Goal: Task Accomplishment & Management: Use online tool/utility

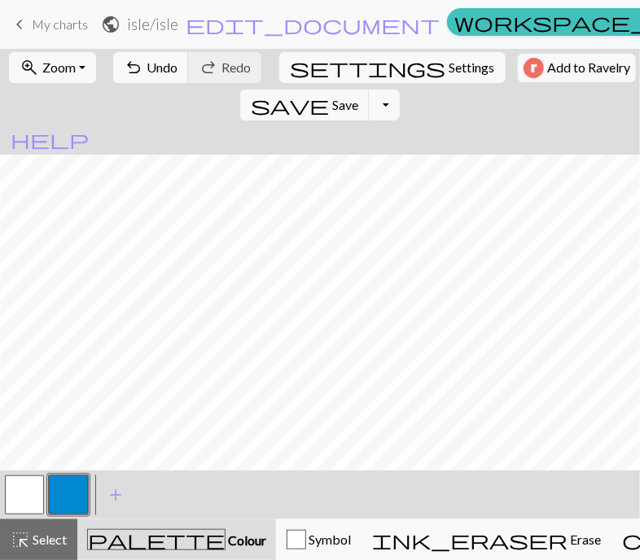
scroll to position [0, 187]
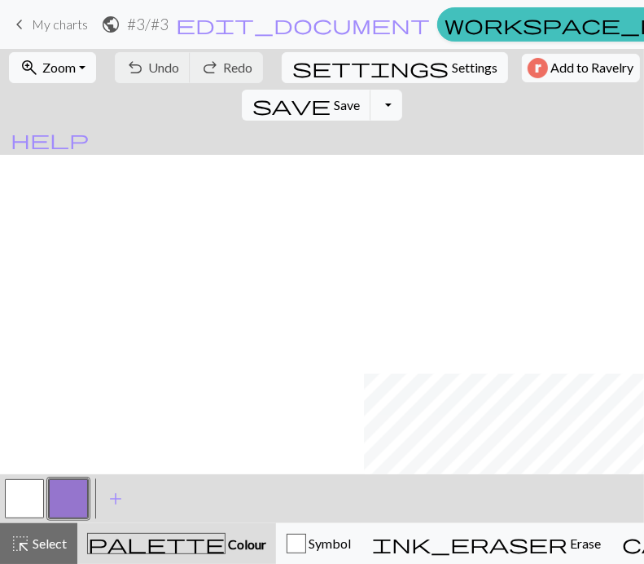
scroll to position [218, 364]
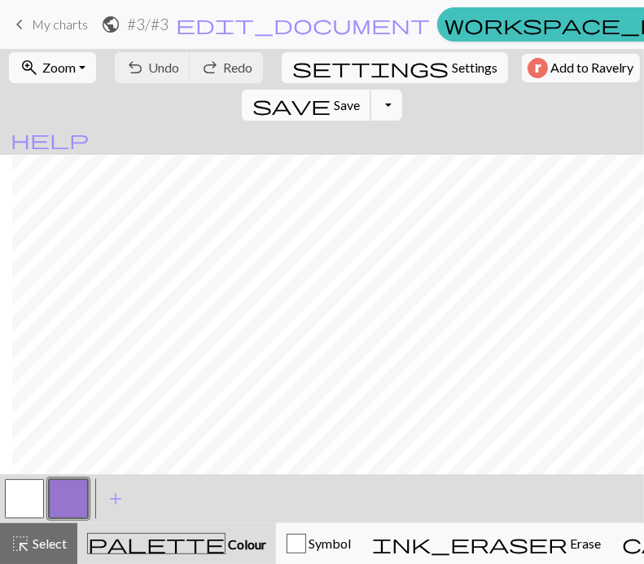
click at [360, 97] on span "Save" at bounding box center [347, 104] width 26 height 15
drag, startPoint x: 16, startPoint y: 492, endPoint x: 32, endPoint y: 467, distance: 29.6
click at [17, 490] on button "button" at bounding box center [24, 498] width 39 height 39
drag, startPoint x: 70, startPoint y: 500, endPoint x: 80, endPoint y: 478, distance: 24.1
click at [72, 496] on button "button" at bounding box center [68, 498] width 39 height 39
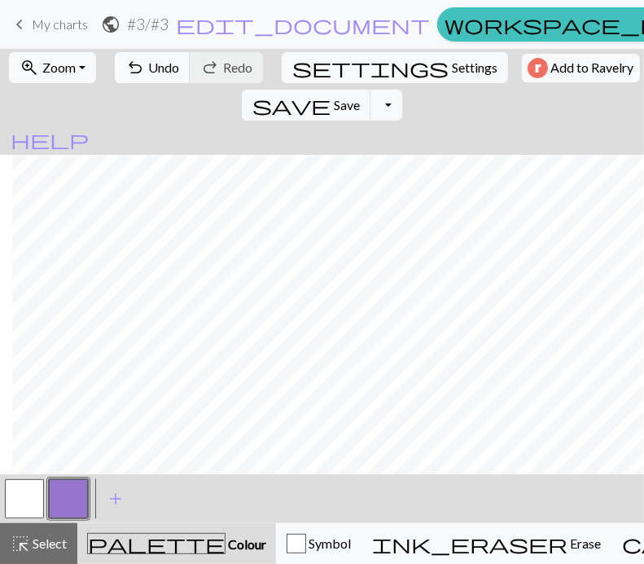
click at [8, 500] on button "button" at bounding box center [24, 498] width 39 height 39
click at [64, 504] on button "button" at bounding box center [68, 498] width 39 height 39
click at [360, 97] on span "Save" at bounding box center [347, 104] width 26 height 15
click at [297, 64] on span "settings" at bounding box center [370, 67] width 156 height 23
select select "aran"
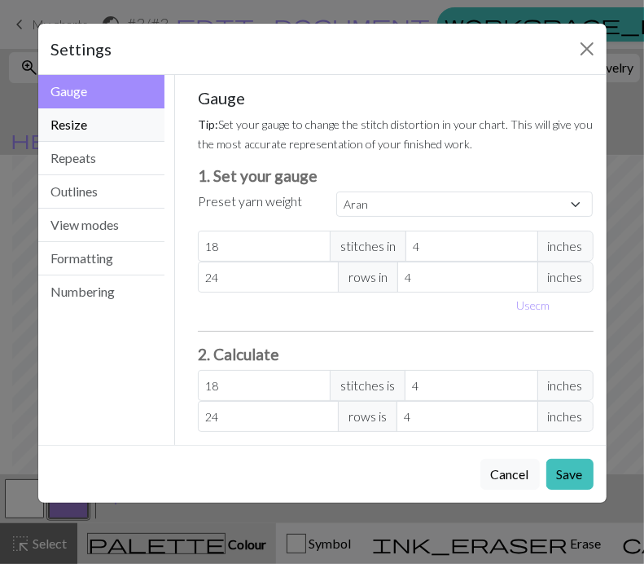
click at [91, 117] on button "Resize" at bounding box center [101, 124] width 127 height 33
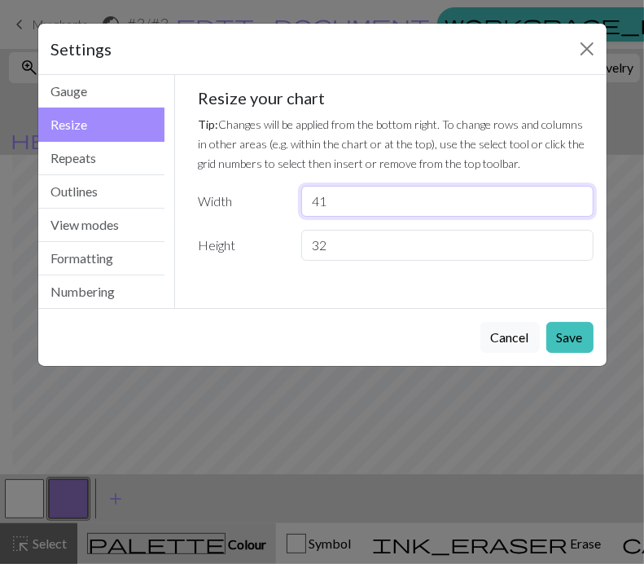
click at [576, 209] on input "41" at bounding box center [447, 201] width 292 height 31
click at [576, 209] on input "40" at bounding box center [447, 201] width 292 height 31
click at [576, 209] on input "39" at bounding box center [447, 201] width 292 height 31
click at [576, 209] on input "38" at bounding box center [447, 201] width 292 height 31
click at [576, 209] on input "37" at bounding box center [447, 201] width 292 height 31
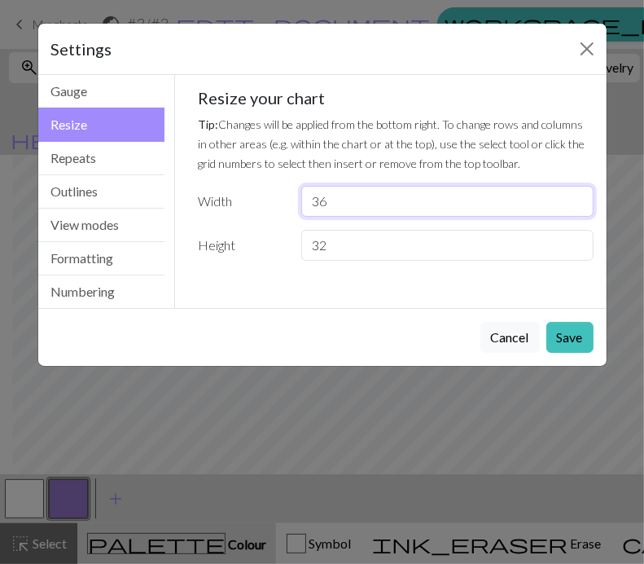
click at [576, 209] on input "36" at bounding box center [447, 201] width 292 height 31
click at [576, 209] on input "35" at bounding box center [447, 201] width 292 height 31
click at [576, 209] on input "34" at bounding box center [447, 201] width 292 height 31
click at [576, 209] on input "33" at bounding box center [447, 201] width 292 height 31
click at [576, 209] on input "32" at bounding box center [447, 201] width 292 height 31
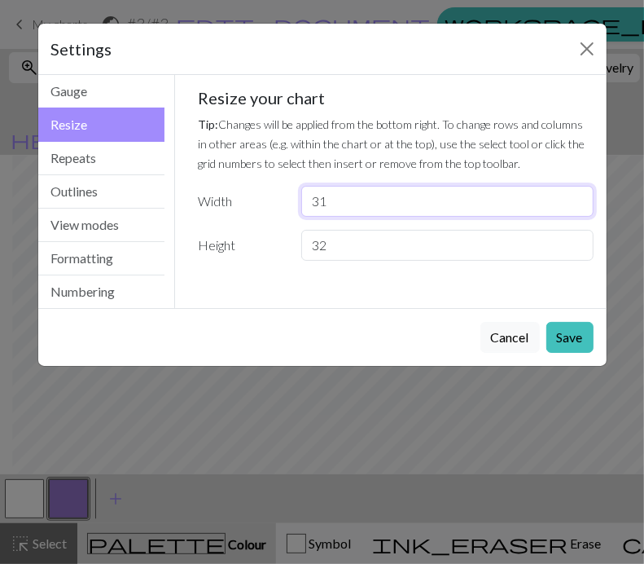
click at [576, 209] on input "31" at bounding box center [447, 201] width 292 height 31
click at [576, 209] on input "30" at bounding box center [447, 201] width 292 height 31
click at [576, 209] on input "29" at bounding box center [447, 201] width 292 height 31
type input "28"
click at [576, 209] on input "28" at bounding box center [447, 201] width 292 height 31
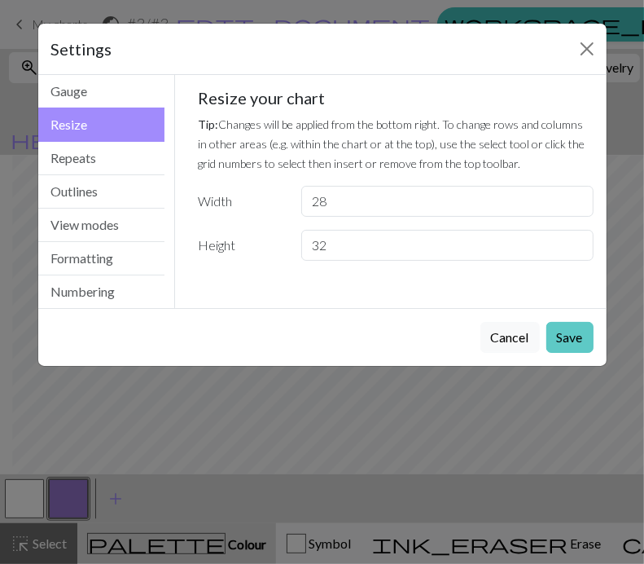
click at [565, 332] on button "Save" at bounding box center [570, 337] width 47 height 31
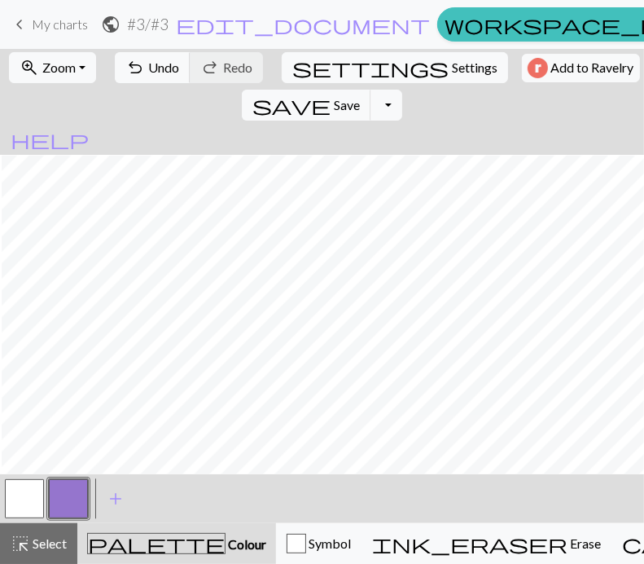
scroll to position [218, 42]
click at [292, 61] on span "settings" at bounding box center [370, 67] width 156 height 23
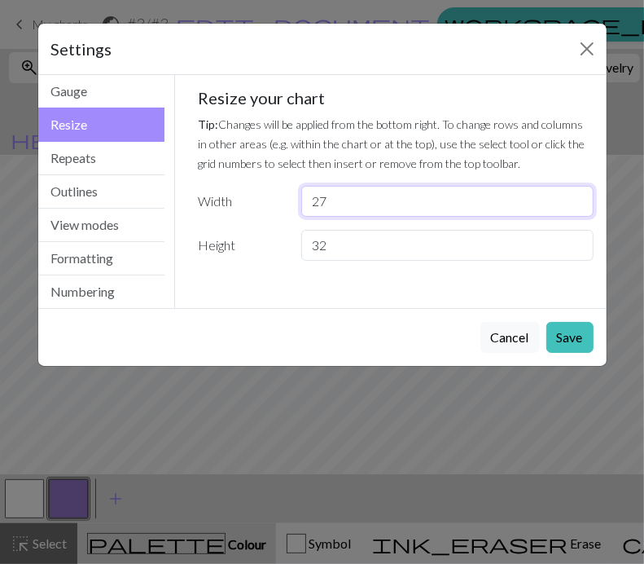
click at [577, 209] on input "27" at bounding box center [447, 201] width 292 height 31
click at [577, 209] on input "26" at bounding box center [447, 201] width 292 height 31
type input "25"
click at [574, 205] on input "25" at bounding box center [447, 201] width 292 height 31
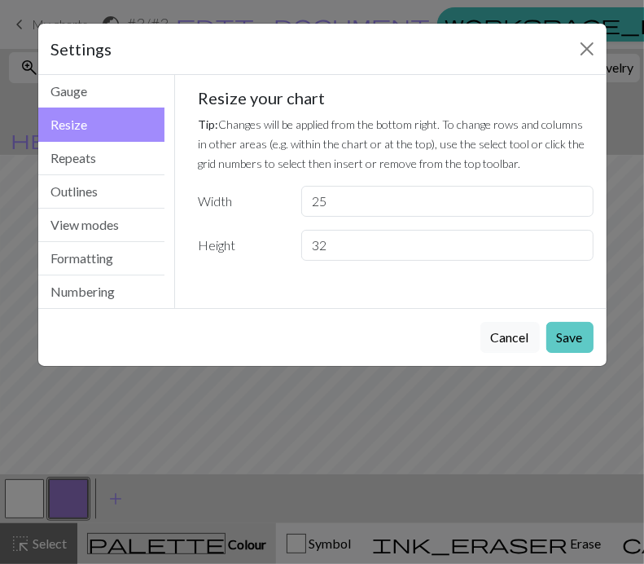
click at [570, 334] on button "Save" at bounding box center [570, 337] width 47 height 31
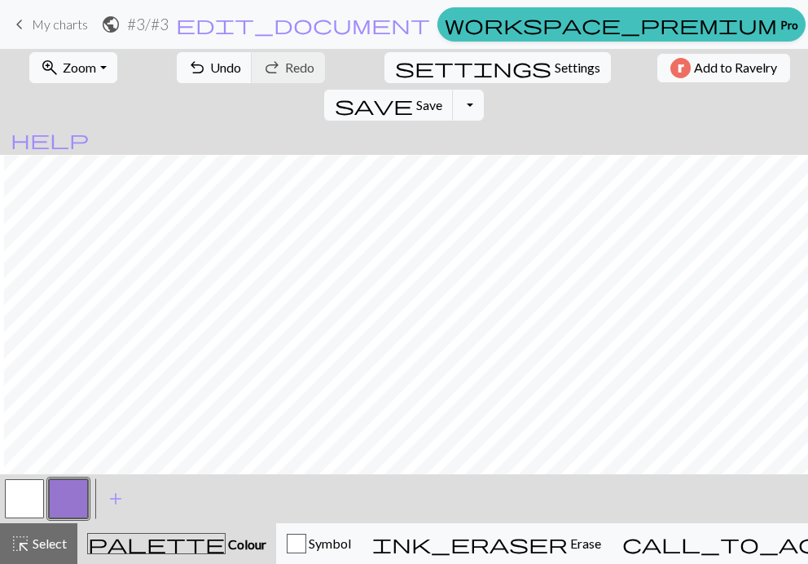
scroll to position [206, 0]
click at [555, 67] on span "Settings" at bounding box center [578, 68] width 46 height 20
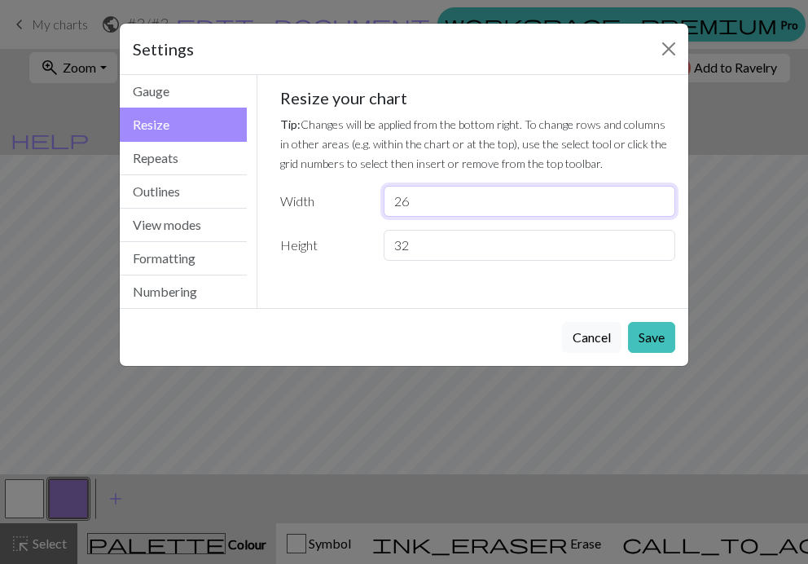
type input "26"
click at [644, 194] on input "26" at bounding box center [530, 201] width 292 height 31
click at [644, 328] on button "Save" at bounding box center [651, 337] width 47 height 31
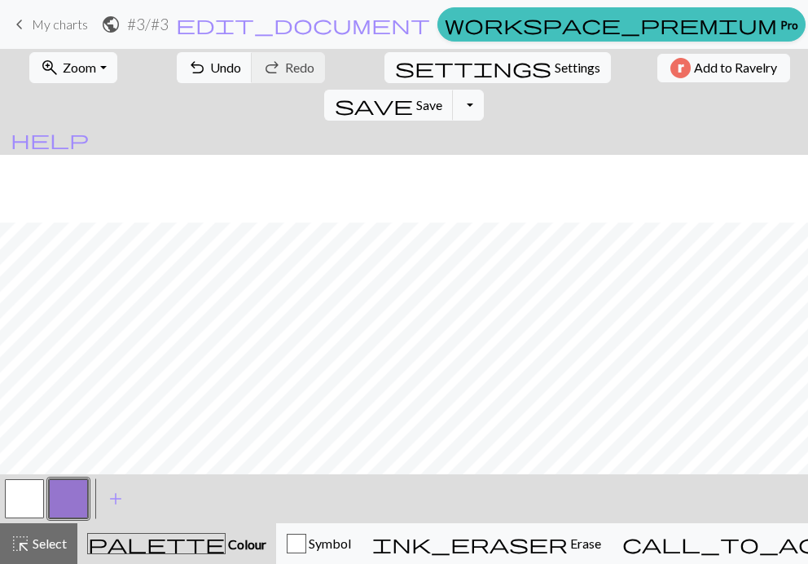
scroll to position [81, 0]
click at [187, 68] on button "undo Undo Undo" at bounding box center [215, 67] width 76 height 31
click at [442, 97] on span "Save" at bounding box center [429, 104] width 26 height 15
click at [555, 68] on span "Settings" at bounding box center [578, 68] width 46 height 20
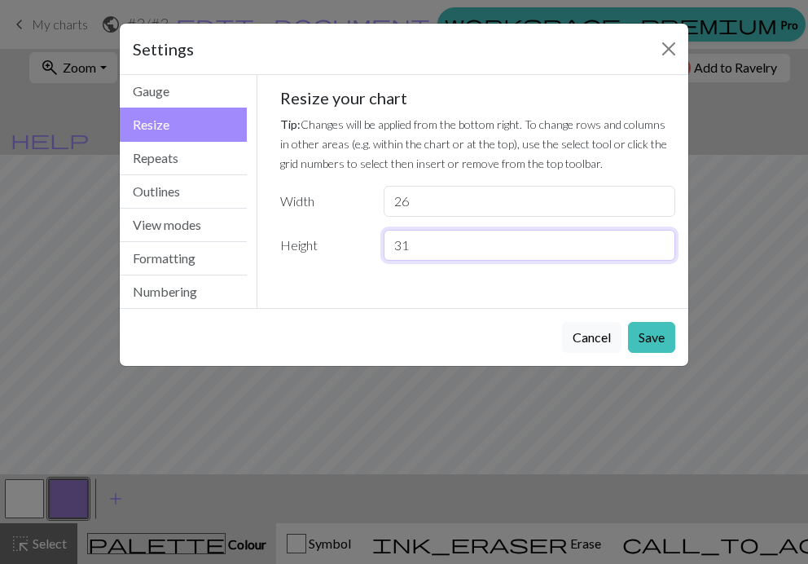
click at [644, 250] on input "31" at bounding box center [530, 245] width 292 height 31
click at [644, 250] on input "30" at bounding box center [530, 245] width 292 height 31
click at [644, 250] on input "29" at bounding box center [530, 245] width 292 height 31
type input "28"
click at [644, 250] on input "28" at bounding box center [530, 245] width 292 height 31
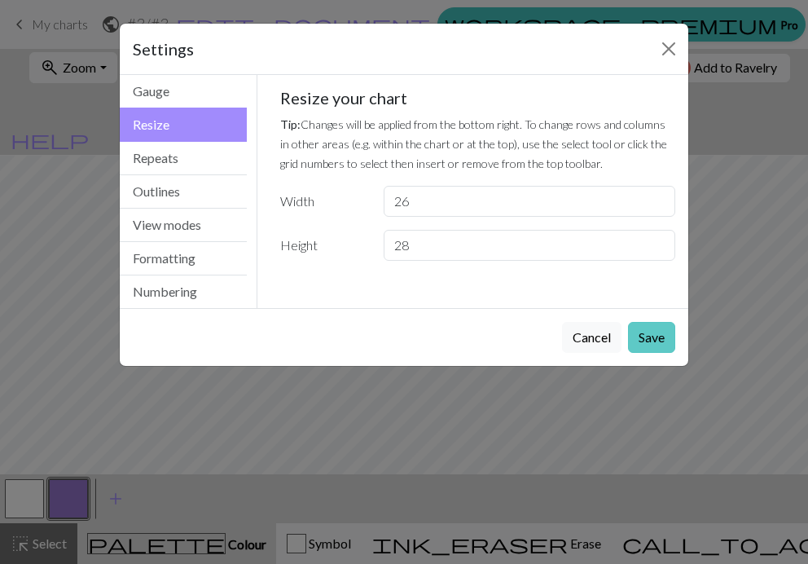
click at [644, 331] on button "Save" at bounding box center [651, 337] width 47 height 31
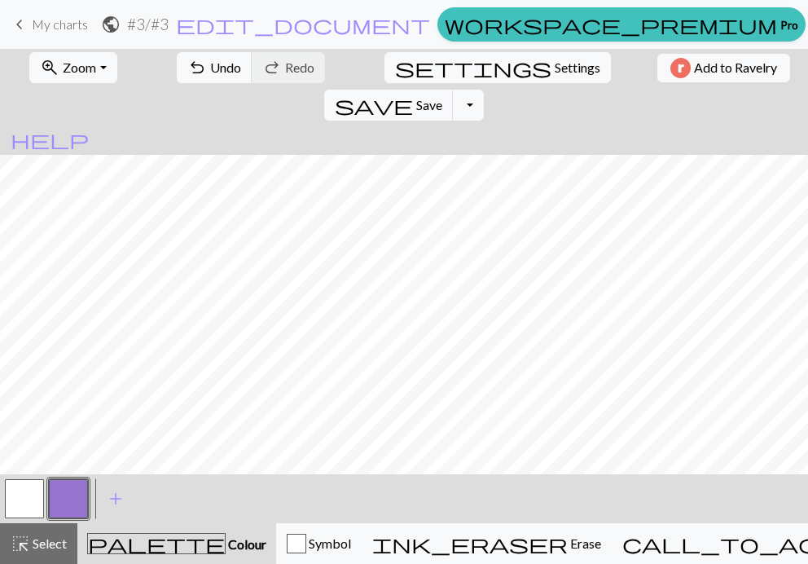
scroll to position [153, 0]
click at [395, 67] on span "settings" at bounding box center [473, 67] width 156 height 23
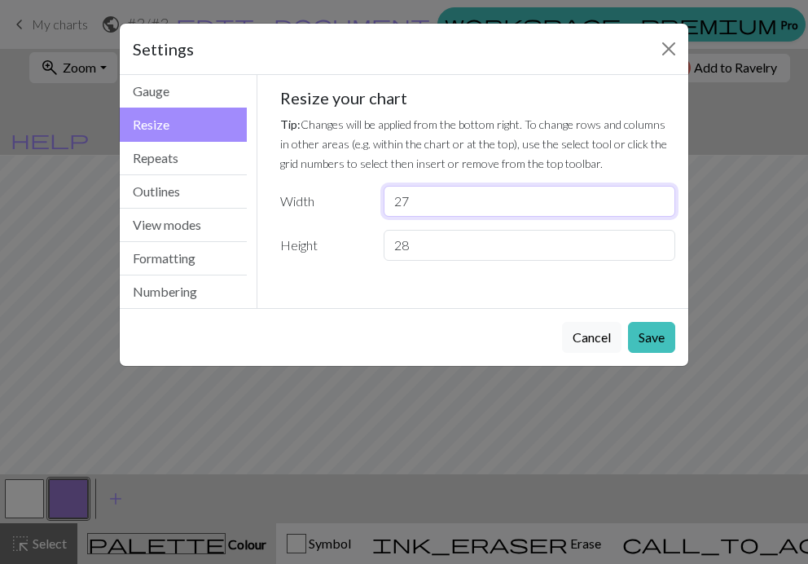
click at [644, 196] on input "27" at bounding box center [530, 201] width 292 height 31
type input "26"
click at [644, 206] on input "26" at bounding box center [530, 201] width 292 height 31
type input "29"
click at [644, 239] on input "29" at bounding box center [530, 245] width 292 height 31
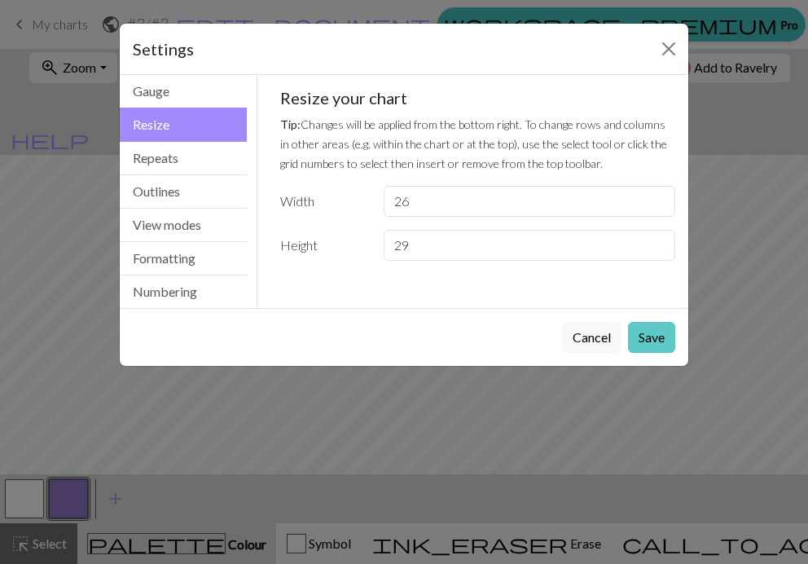
click at [644, 333] on button "Save" at bounding box center [651, 337] width 47 height 31
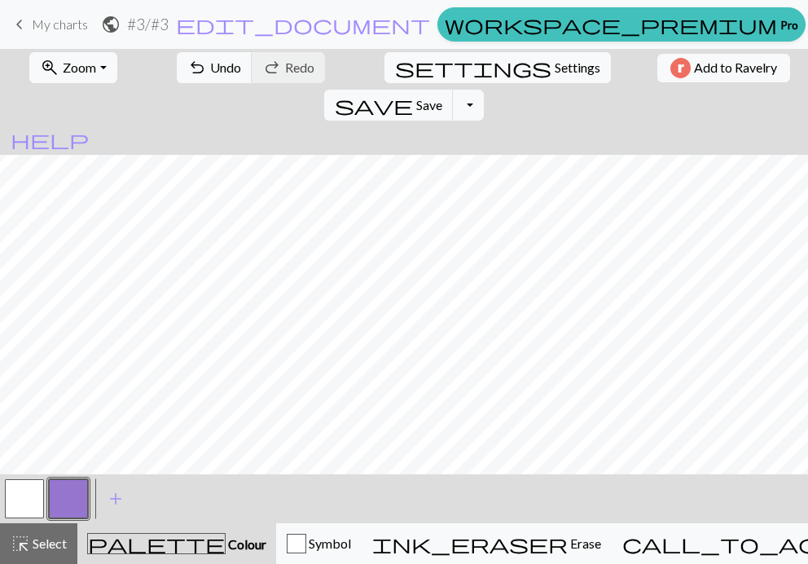
scroll to position [88, 0]
click at [25, 492] on button "button" at bounding box center [24, 498] width 39 height 39
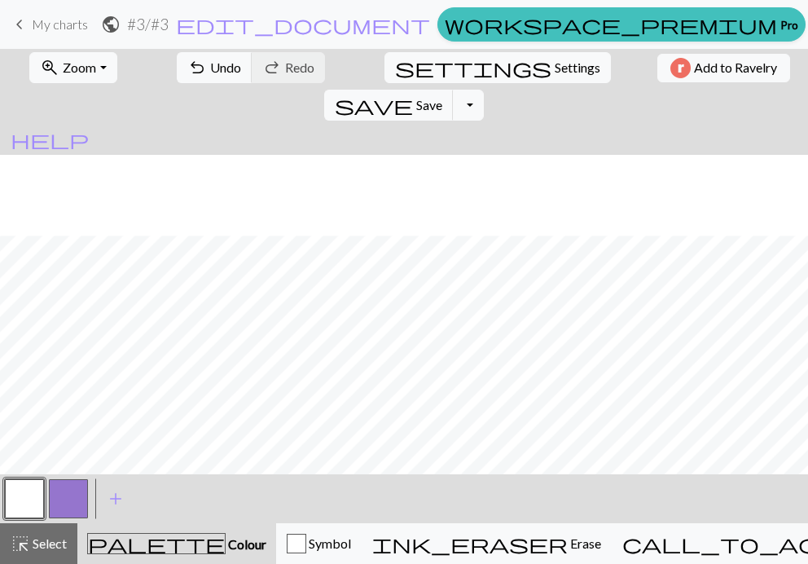
scroll to position [0, 0]
drag, startPoint x: 68, startPoint y: 494, endPoint x: 71, endPoint y: 463, distance: 31.1
click at [68, 491] on button "button" at bounding box center [68, 498] width 39 height 39
click at [442, 97] on span "Save" at bounding box center [429, 104] width 26 height 15
click at [205, 57] on button "undo Undo Undo" at bounding box center [215, 67] width 76 height 31
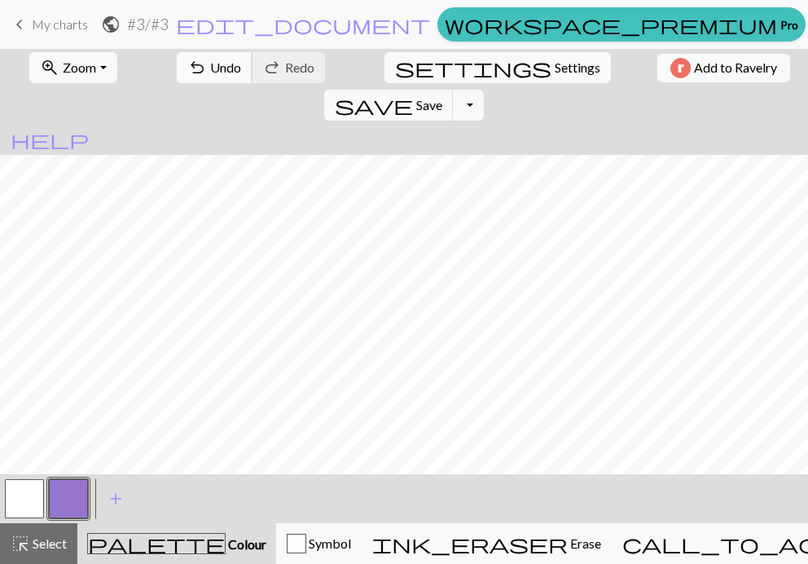
click at [180, 81] on button "undo Undo Undo" at bounding box center [215, 67] width 76 height 31
click at [210, 64] on span "Undo" at bounding box center [225, 66] width 31 height 15
click at [182, 52] on button "undo Undo Undo" at bounding box center [215, 67] width 76 height 31
click at [210, 72] on span "Undo" at bounding box center [225, 66] width 31 height 15
click at [210, 70] on span "Undo" at bounding box center [225, 66] width 31 height 15
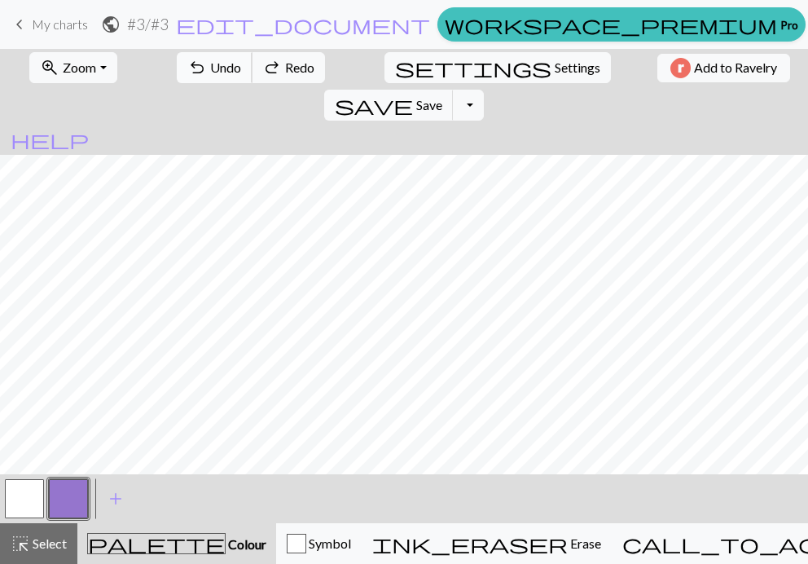
click at [210, 70] on span "Undo" at bounding box center [225, 66] width 31 height 15
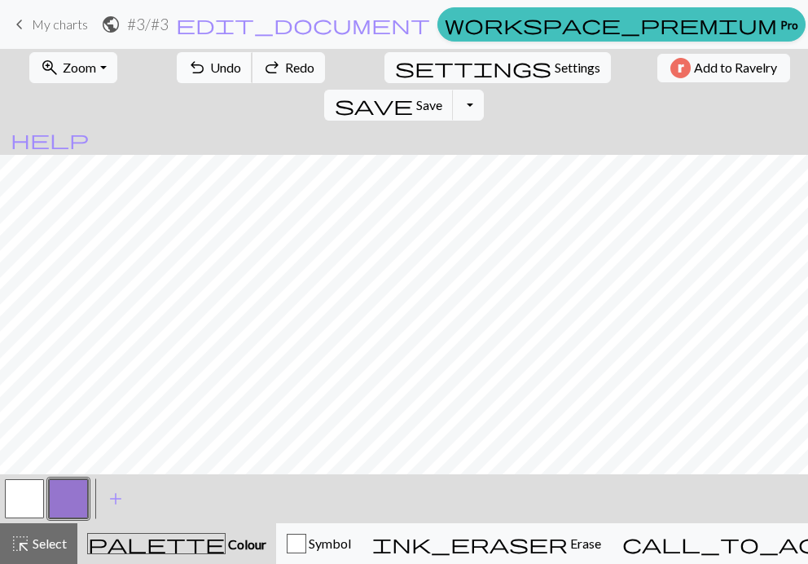
click at [210, 70] on span "Undo" at bounding box center [225, 66] width 31 height 15
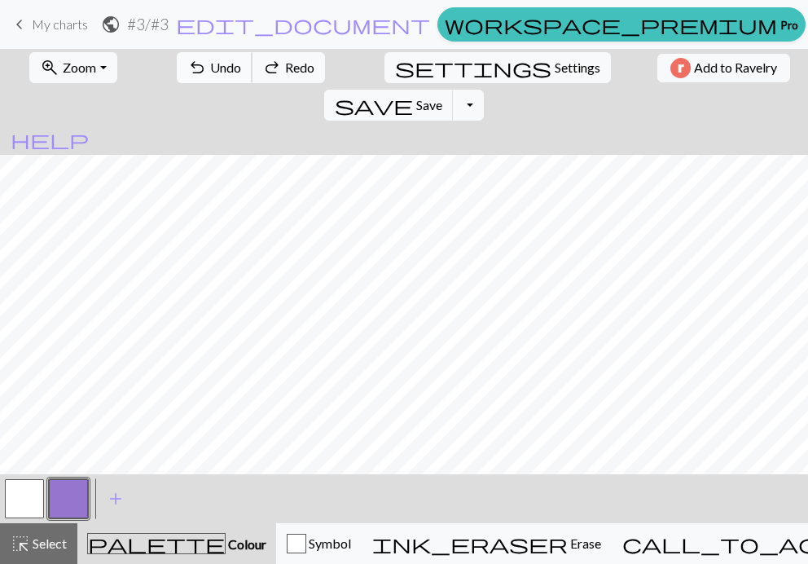
click at [210, 70] on span "Undo" at bounding box center [225, 66] width 31 height 15
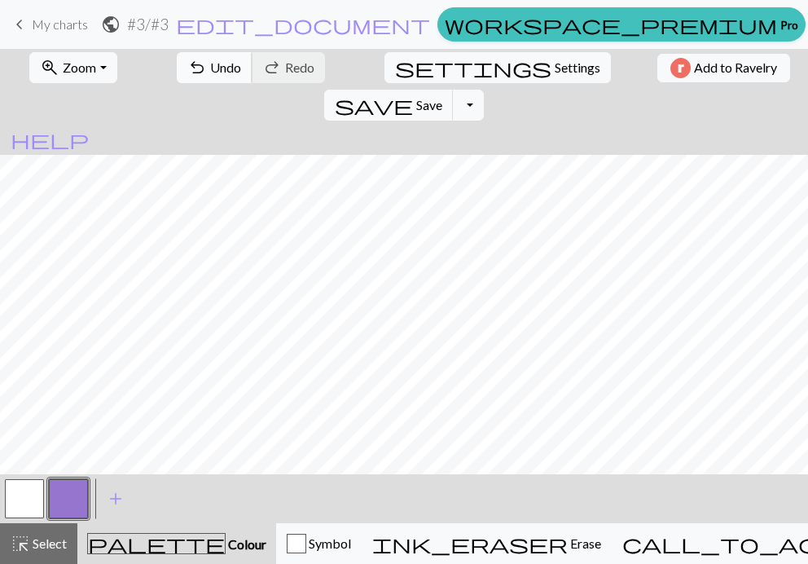
click at [210, 64] on span "Undo" at bounding box center [225, 66] width 31 height 15
click at [210, 61] on span "Undo" at bounding box center [225, 66] width 31 height 15
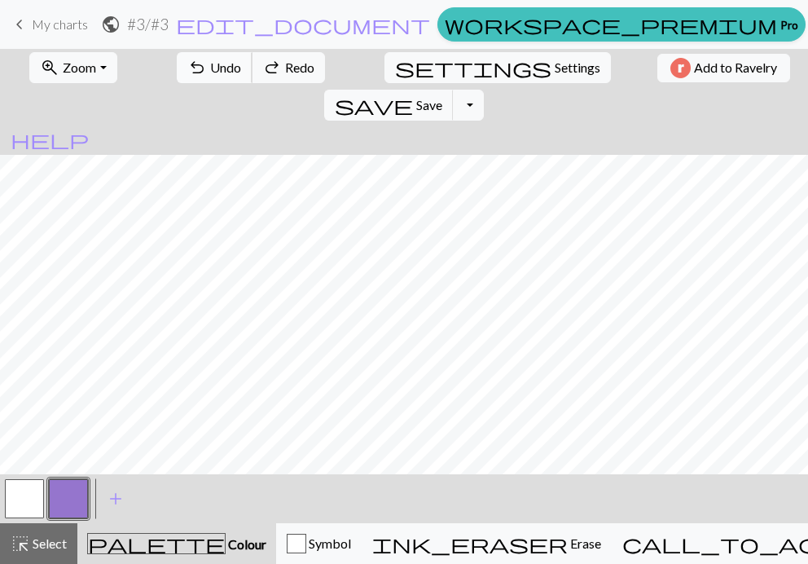
click at [210, 61] on span "Undo" at bounding box center [225, 66] width 31 height 15
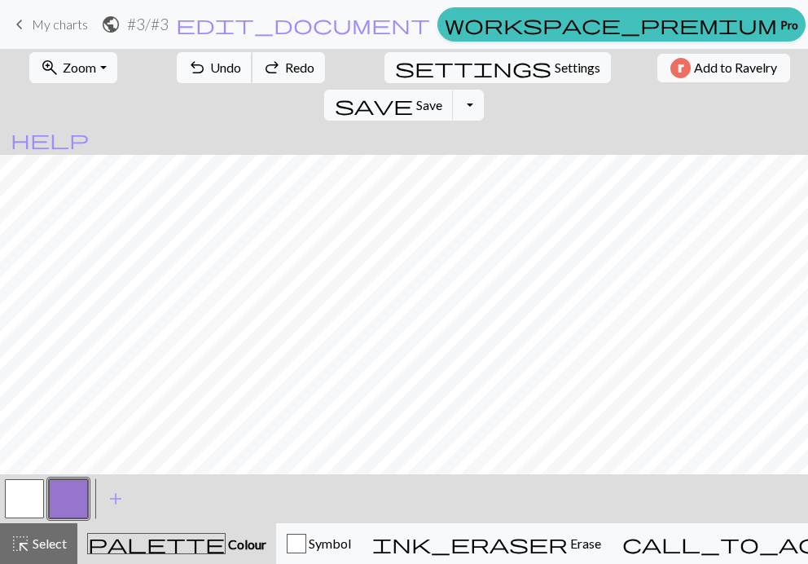
click at [210, 61] on span "Undo" at bounding box center [225, 66] width 31 height 15
click at [33, 495] on button "button" at bounding box center [24, 498] width 39 height 39
click at [58, 502] on button "button" at bounding box center [68, 498] width 39 height 39
drag, startPoint x: 181, startPoint y: 68, endPoint x: 192, endPoint y: 74, distance: 13.1
click at [187, 68] on span "undo" at bounding box center [197, 67] width 20 height 23
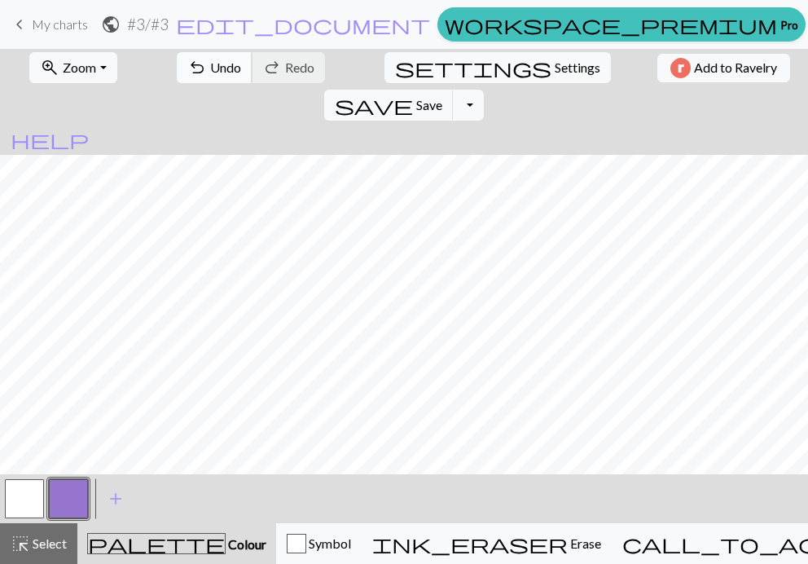
click at [210, 71] on span "Undo" at bounding box center [225, 66] width 31 height 15
click at [20, 501] on button "button" at bounding box center [24, 498] width 39 height 39
click at [413, 94] on span "save" at bounding box center [374, 105] width 78 height 23
click at [69, 500] on button "button" at bounding box center [68, 498] width 39 height 39
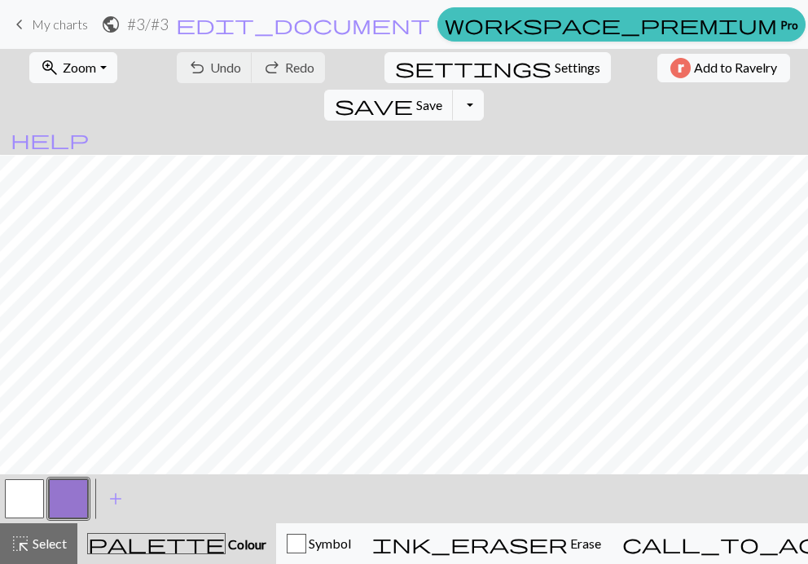
click at [77, 501] on button "button" at bounding box center [68, 498] width 39 height 39
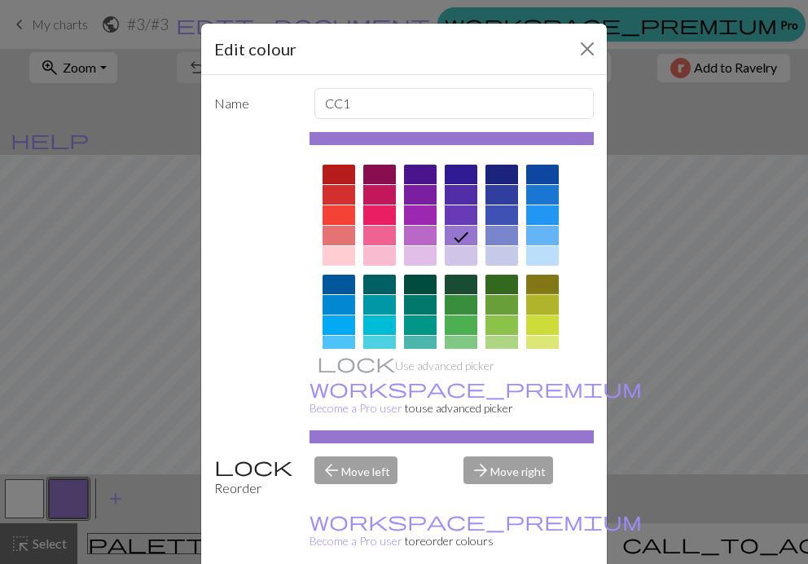
click at [536, 298] on div at bounding box center [542, 305] width 33 height 20
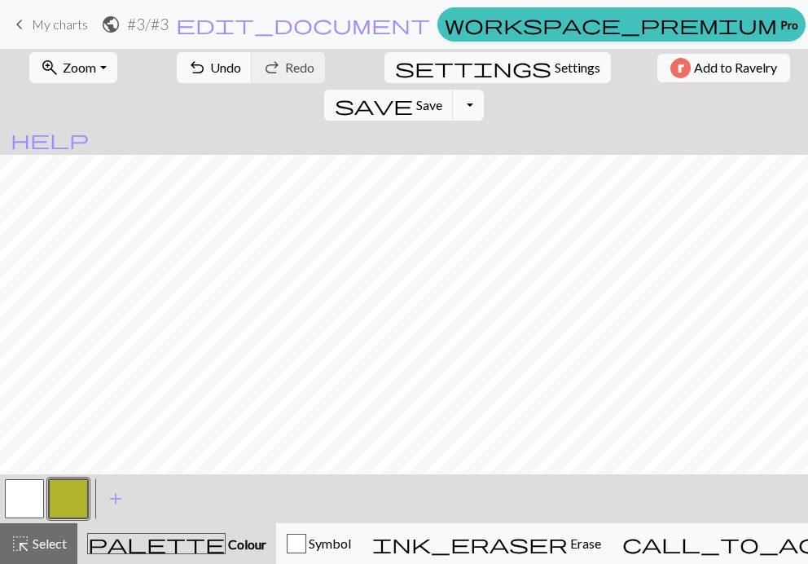
click at [74, 498] on button "button" at bounding box center [68, 498] width 39 height 39
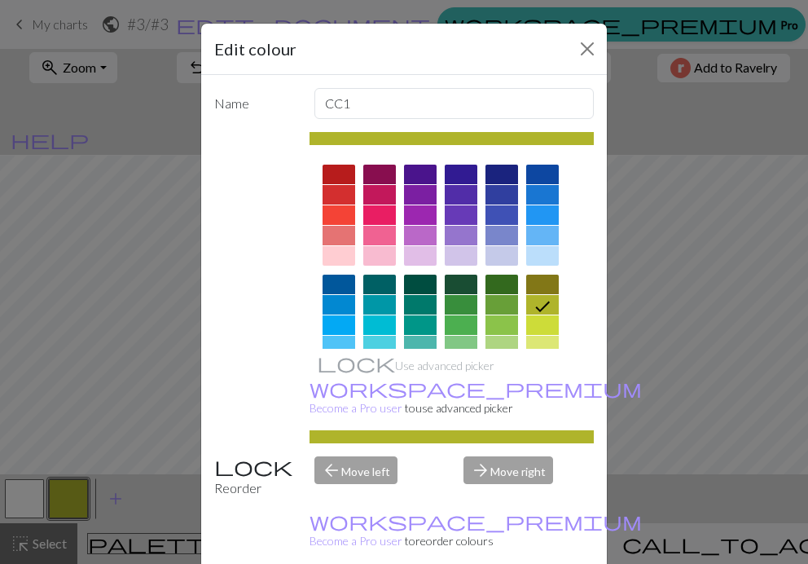
click at [340, 279] on div at bounding box center [339, 285] width 33 height 20
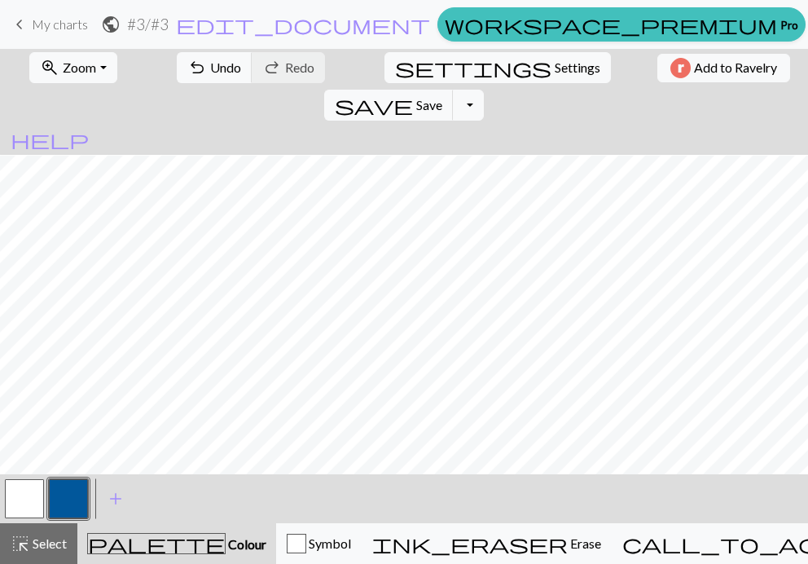
click at [74, 491] on button "button" at bounding box center [68, 498] width 39 height 39
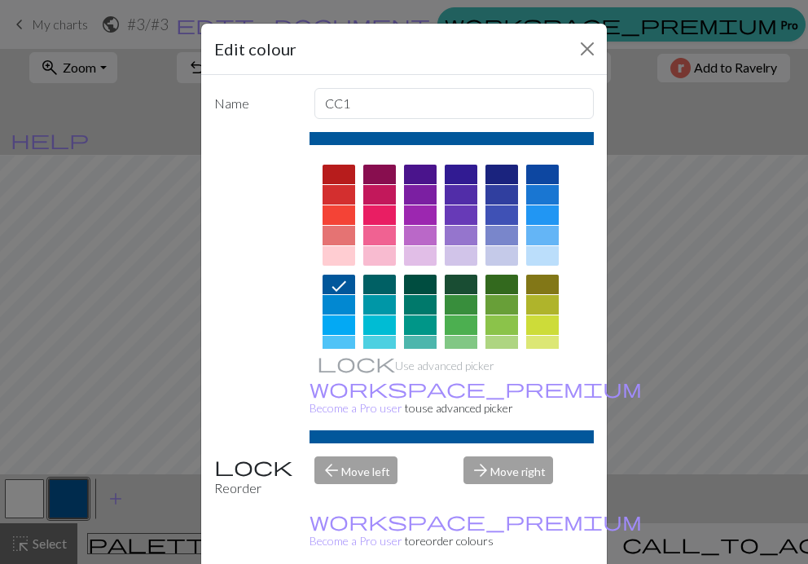
click at [497, 338] on div at bounding box center [502, 346] width 33 height 20
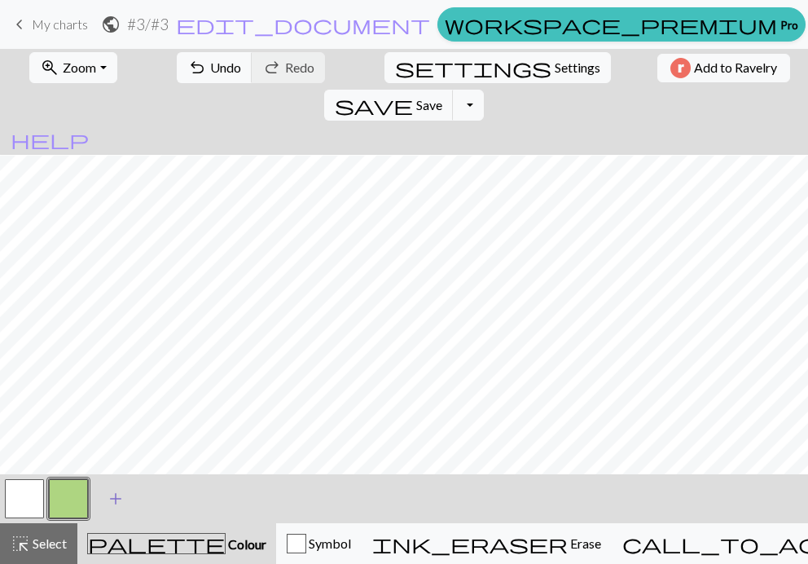
click at [120, 497] on span "add" at bounding box center [116, 498] width 20 height 23
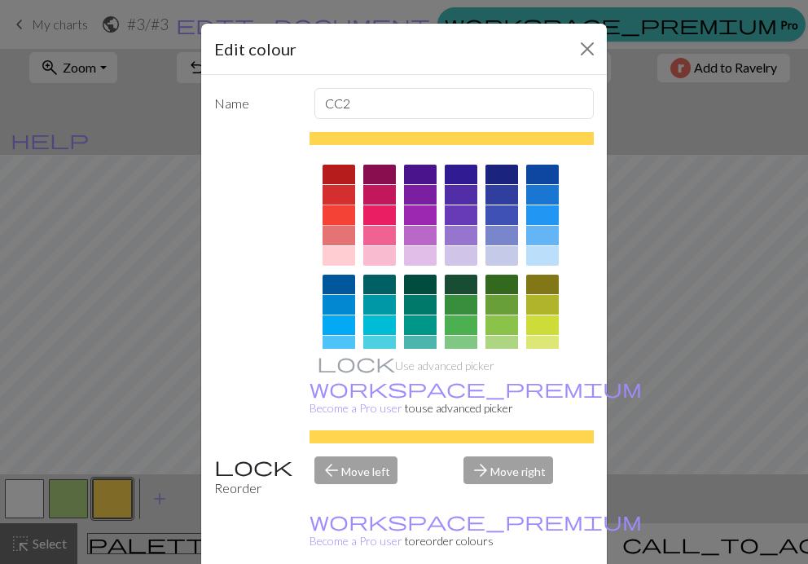
click at [337, 211] on div at bounding box center [339, 215] width 33 height 20
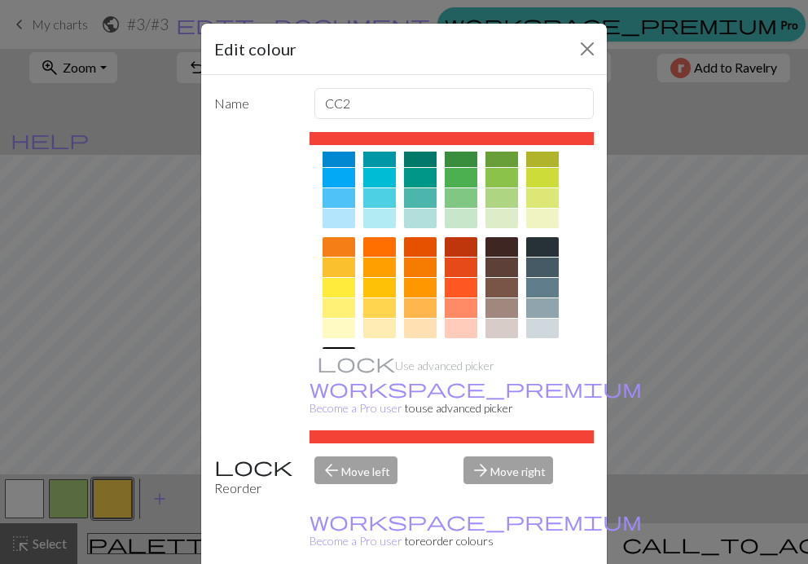
scroll to position [153, 0]
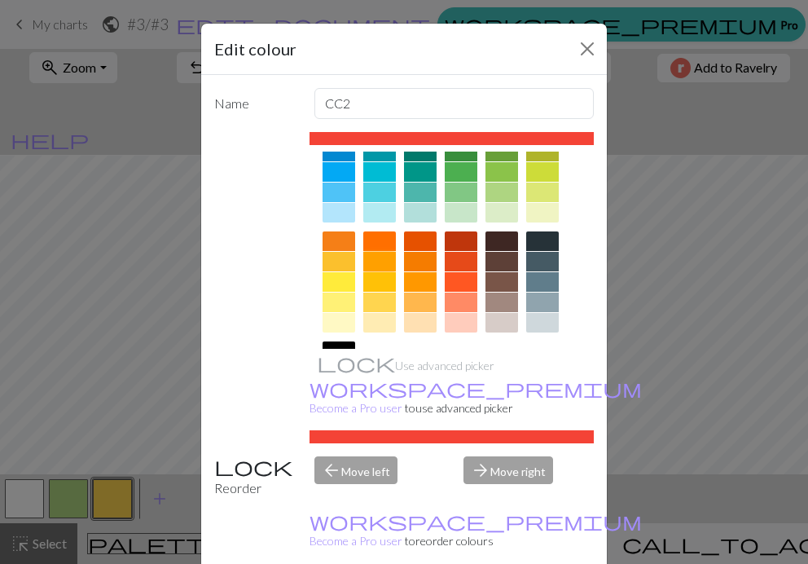
click at [363, 256] on div at bounding box center [379, 262] width 33 height 20
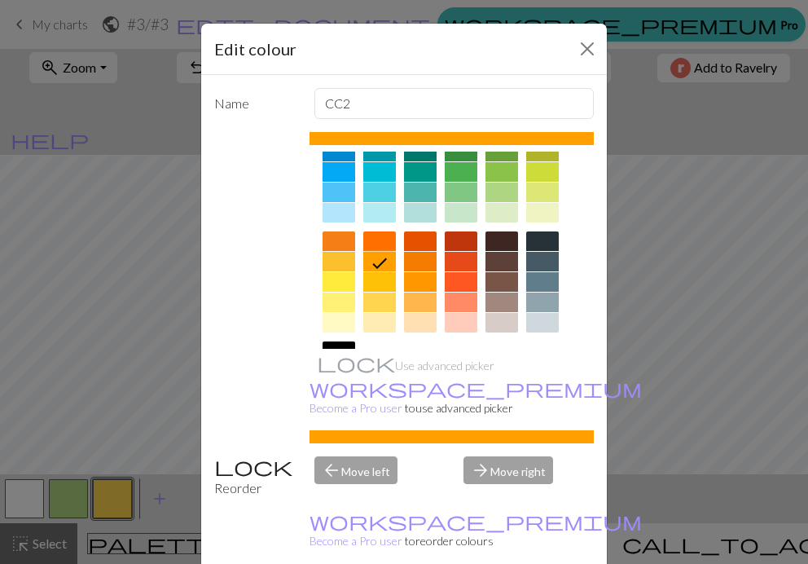
click at [419, 236] on div at bounding box center [420, 241] width 33 height 20
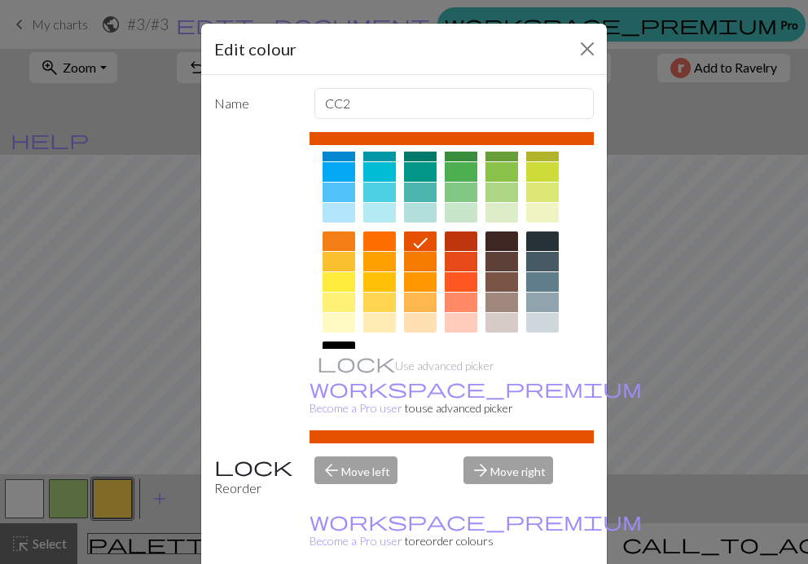
click at [411, 258] on div at bounding box center [420, 262] width 33 height 20
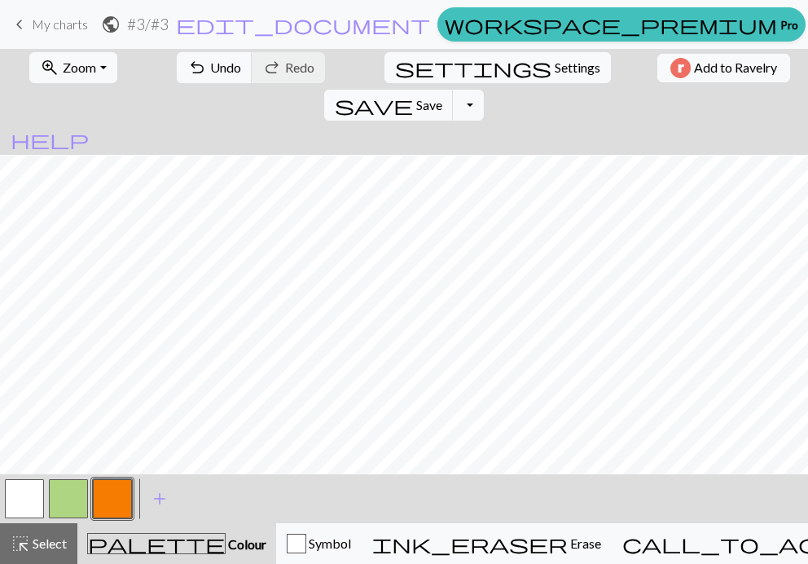
click at [73, 500] on button "button" at bounding box center [68, 498] width 39 height 39
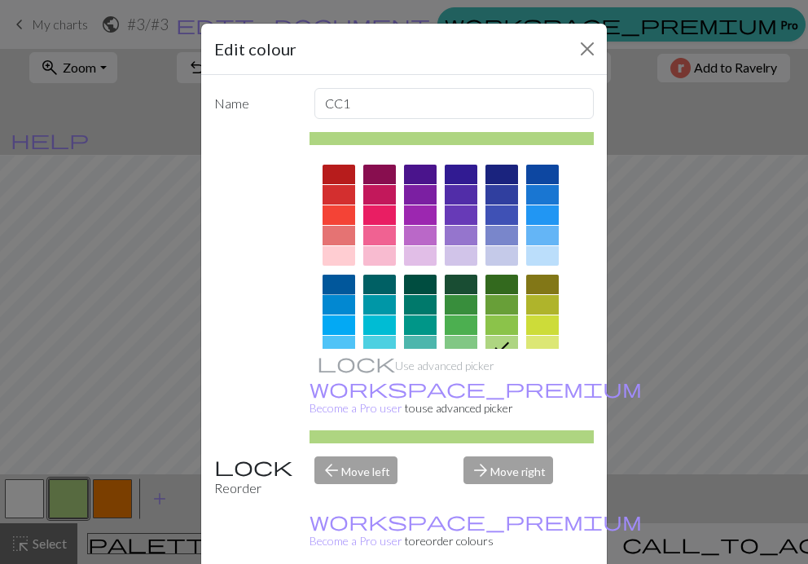
click at [333, 276] on div at bounding box center [339, 285] width 33 height 20
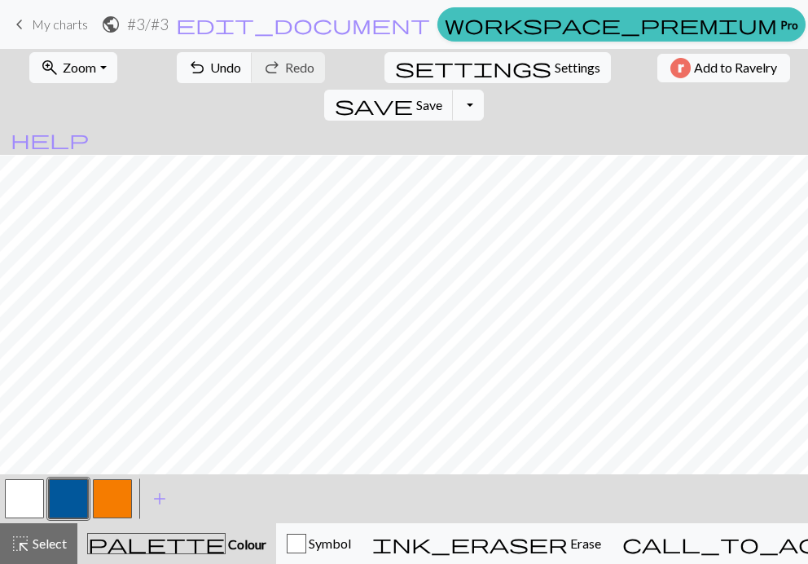
click at [117, 504] on button "button" at bounding box center [112, 498] width 39 height 39
click at [160, 495] on span "add" at bounding box center [160, 498] width 20 height 23
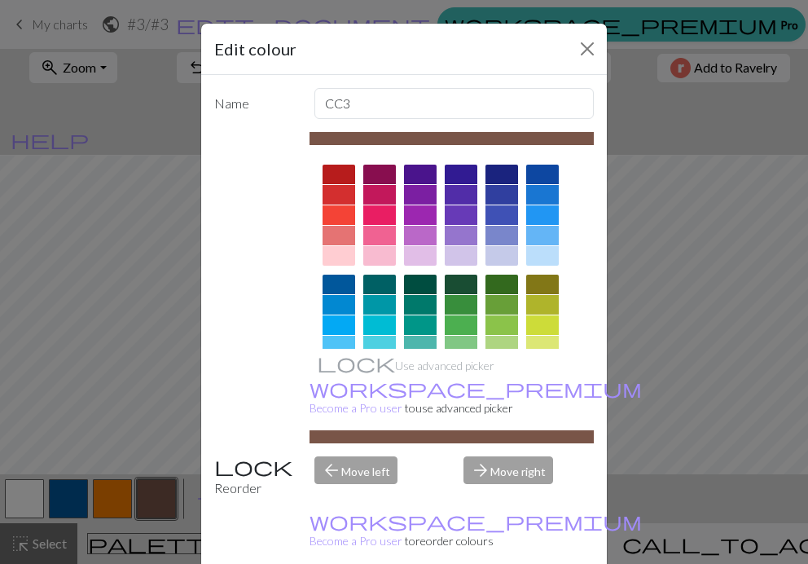
click at [532, 319] on div at bounding box center [542, 325] width 33 height 20
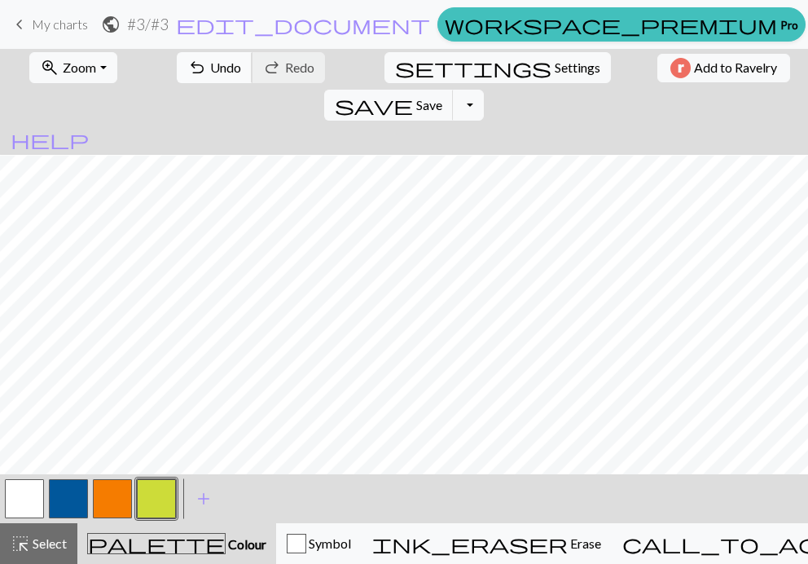
click at [189, 71] on button "undo Undo Undo" at bounding box center [215, 67] width 76 height 31
click at [210, 67] on span "Undo" at bounding box center [225, 66] width 31 height 15
click at [101, 500] on button "button" at bounding box center [112, 498] width 39 height 39
click at [210, 67] on span "Undo" at bounding box center [225, 66] width 31 height 15
drag, startPoint x: 176, startPoint y: 68, endPoint x: 229, endPoint y: 73, distance: 53.2
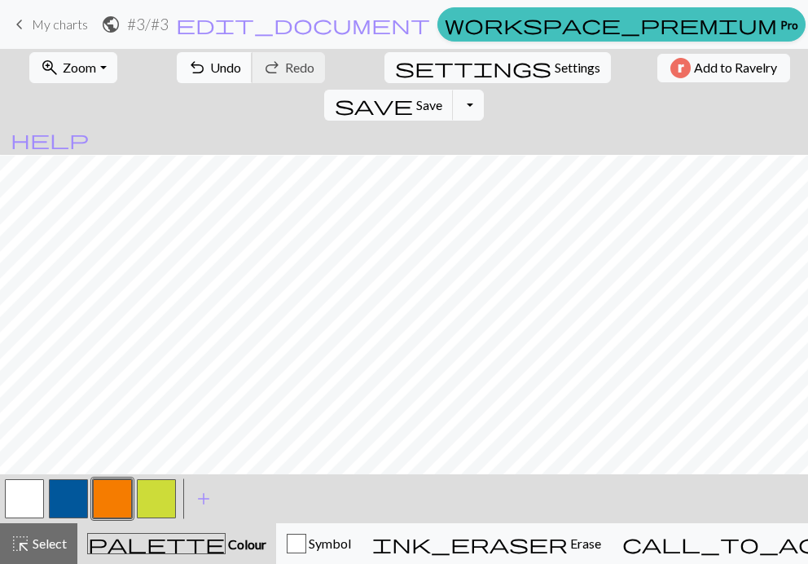
click at [187, 68] on span "undo" at bounding box center [197, 67] width 20 height 23
drag, startPoint x: 147, startPoint y: 501, endPoint x: 152, endPoint y: 495, distance: 8.7
click at [147, 500] on button "button" at bounding box center [156, 498] width 39 height 39
click at [200, 495] on span "add" at bounding box center [204, 498] width 20 height 23
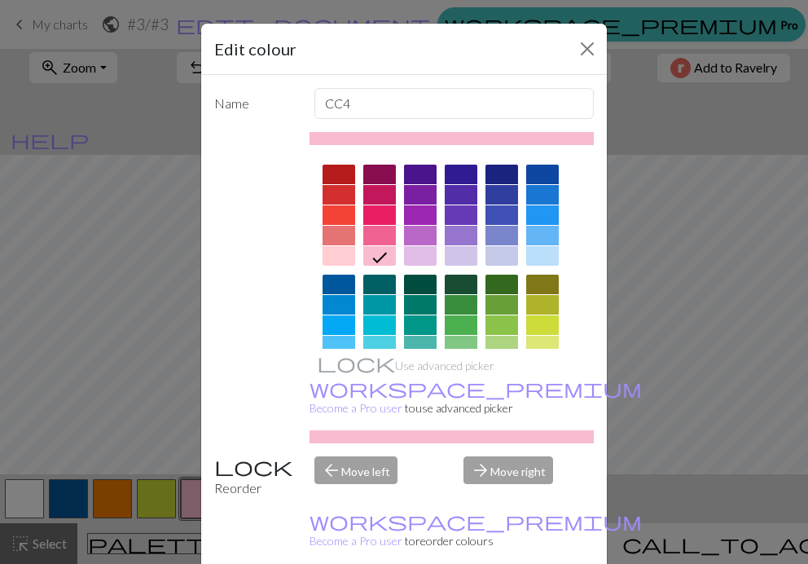
click at [589, 341] on div "Name CC4 Use advanced picker workspace_premium Become a Pro user to use advance…" at bounding box center [404, 325] width 406 height 501
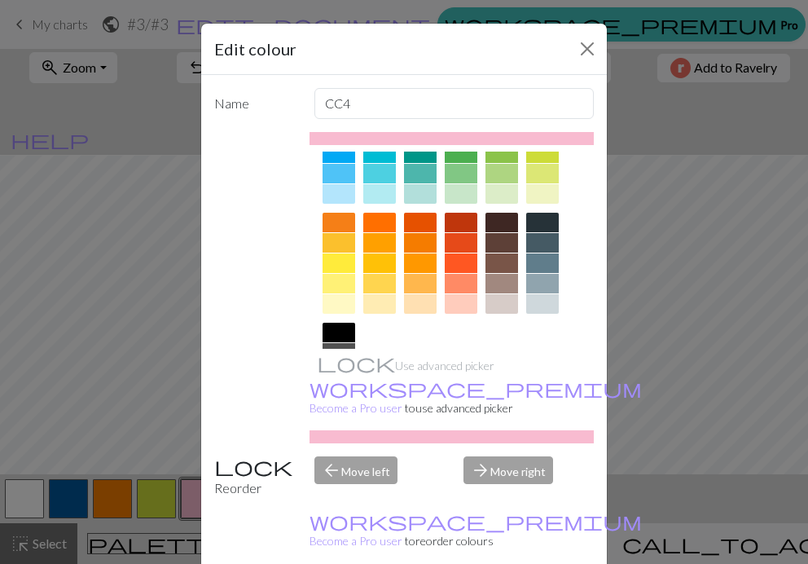
scroll to position [196, 0]
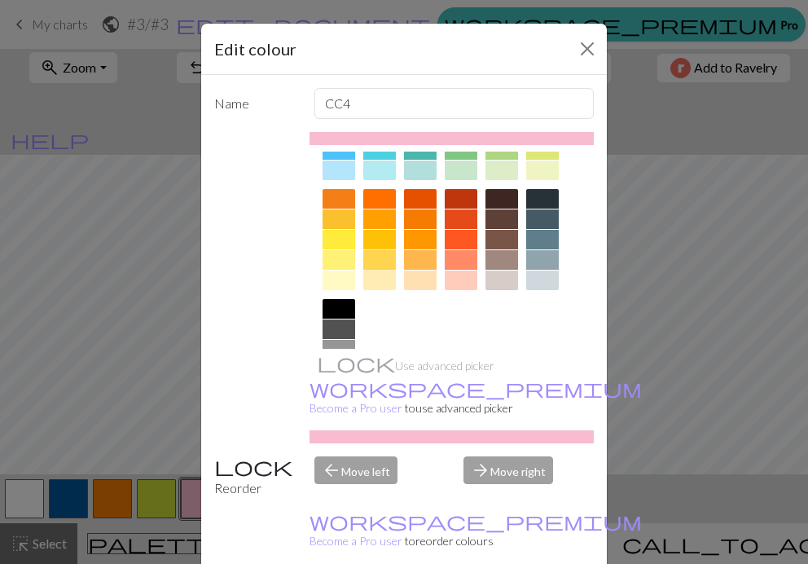
click at [366, 258] on div at bounding box center [379, 260] width 33 height 20
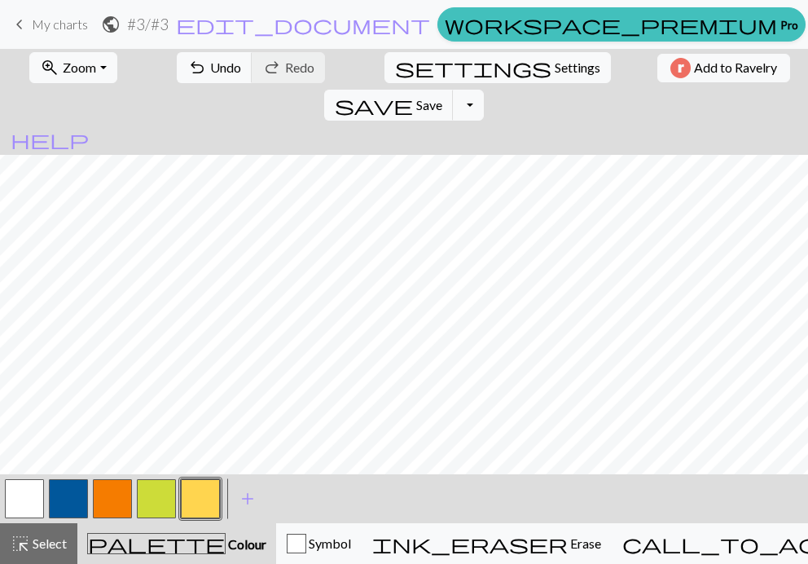
scroll to position [88, 0]
click at [187, 61] on span "undo" at bounding box center [197, 67] width 20 height 23
click at [442, 97] on span "Save" at bounding box center [429, 104] width 26 height 15
click at [242, 496] on span "add" at bounding box center [248, 498] width 20 height 23
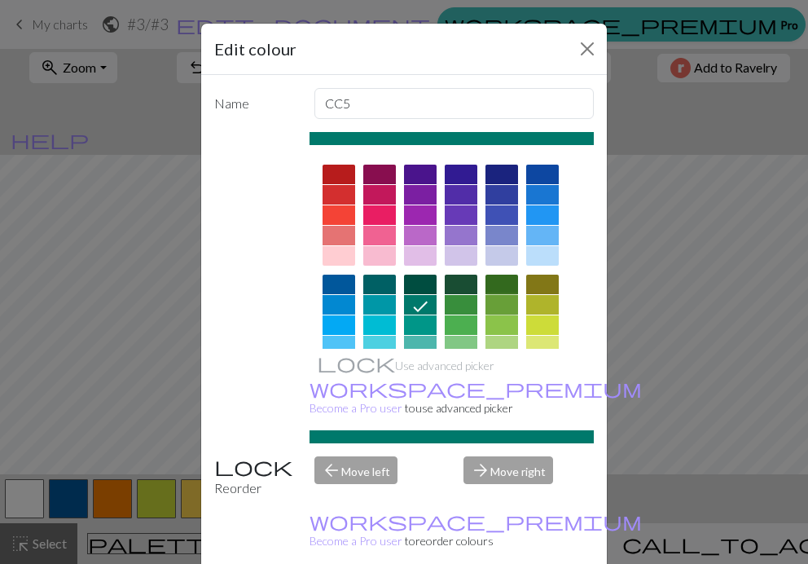
click at [498, 304] on div at bounding box center [502, 305] width 33 height 20
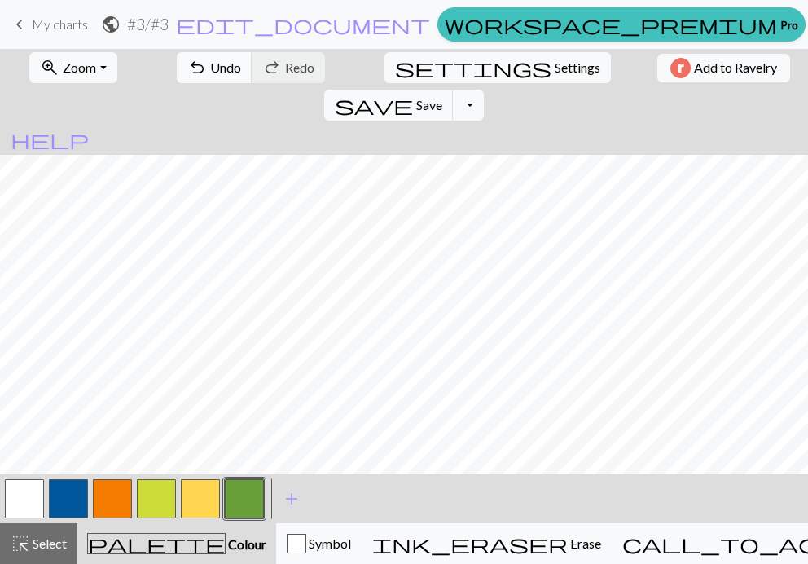
click at [210, 68] on span "Undo" at bounding box center [225, 66] width 31 height 15
click at [210, 72] on span "Undo" at bounding box center [225, 66] width 31 height 15
click at [187, 69] on button "undo Undo Undo" at bounding box center [215, 67] width 76 height 31
click at [188, 70] on button "undo Undo Undo" at bounding box center [215, 67] width 76 height 31
click at [188, 71] on button "undo Undo Undo" at bounding box center [215, 67] width 76 height 31
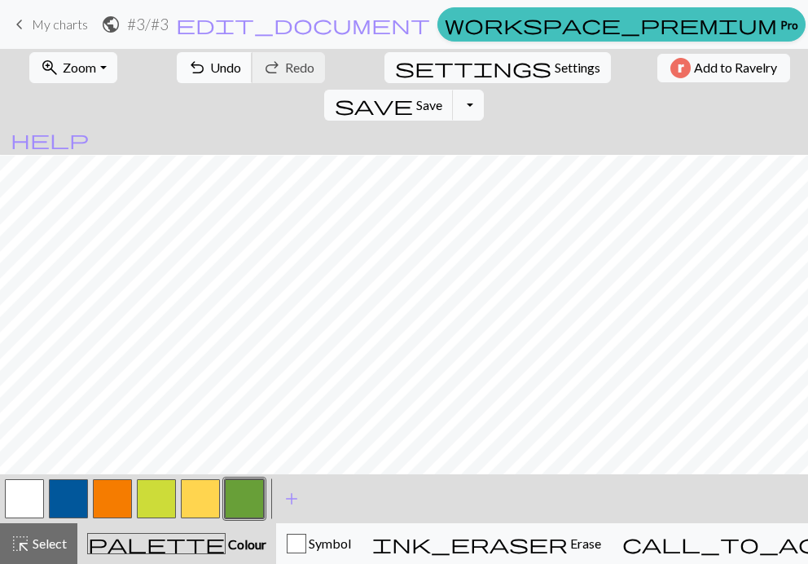
scroll to position [169, 0]
click at [76, 495] on button "button" at bounding box center [68, 498] width 39 height 39
click at [210, 60] on span "Undo" at bounding box center [225, 66] width 31 height 15
click at [413, 94] on span "save" at bounding box center [374, 105] width 78 height 23
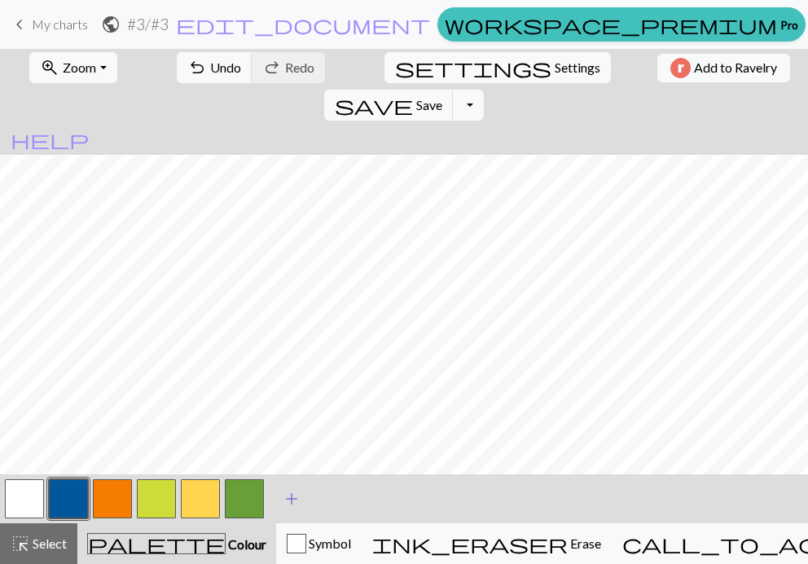
click at [292, 499] on span "add" at bounding box center [292, 498] width 20 height 23
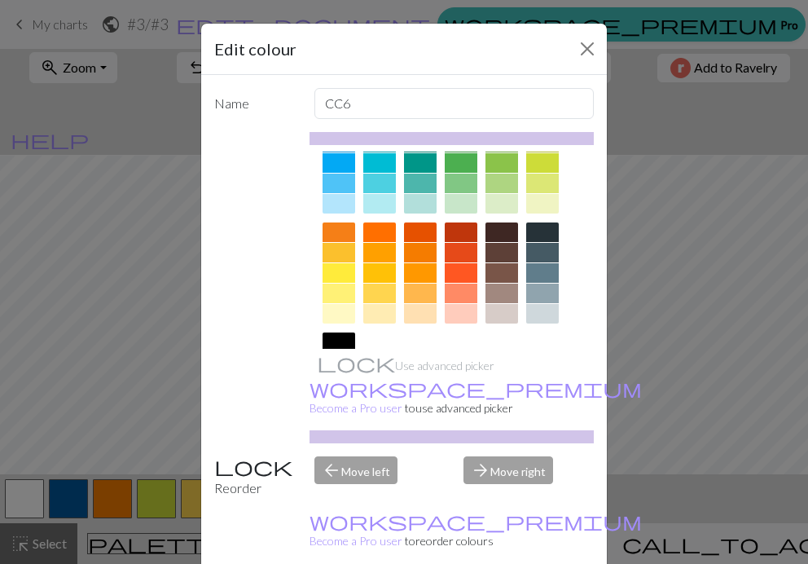
scroll to position [163, 0]
click at [499, 269] on div at bounding box center [502, 272] width 33 height 20
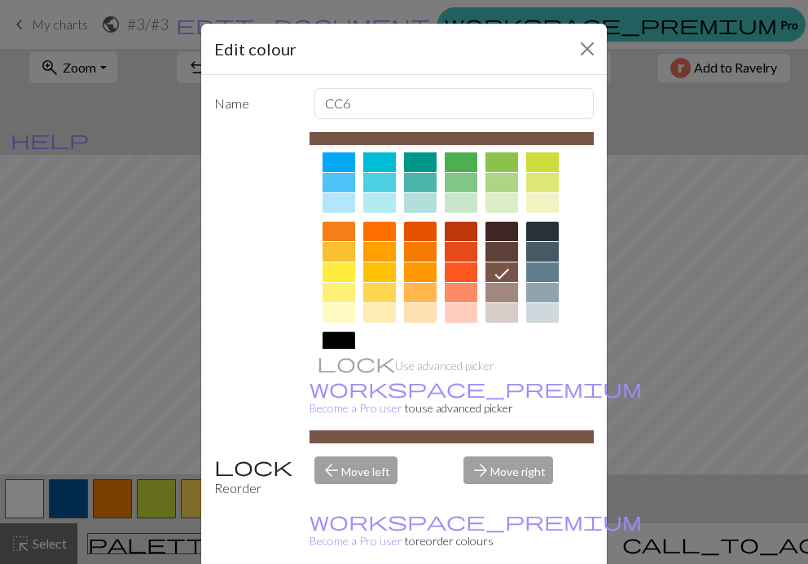
drag, startPoint x: 496, startPoint y: 540, endPoint x: 381, endPoint y: 463, distance: 138.5
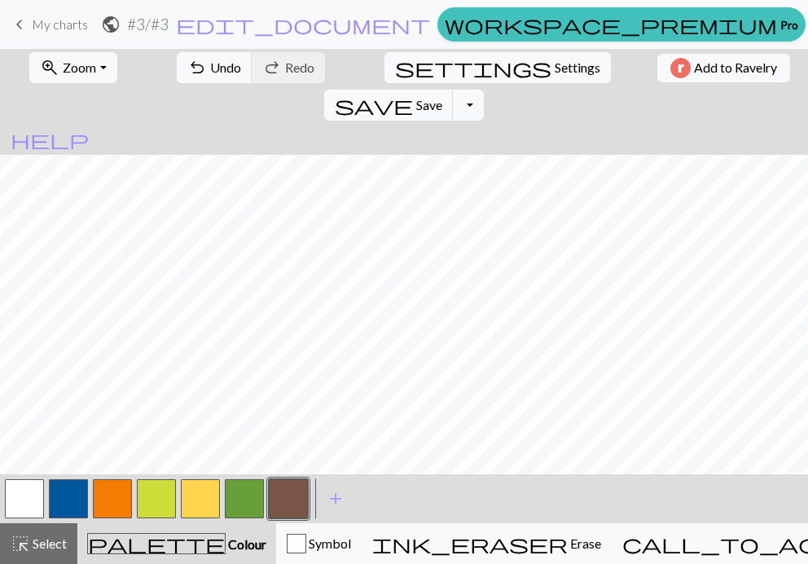
drag, startPoint x: 202, startPoint y: 502, endPoint x: 240, endPoint y: 467, distance: 51.9
click at [203, 498] on button "button" at bounding box center [200, 498] width 39 height 39
drag, startPoint x: 58, startPoint y: 502, endPoint x: 66, endPoint y: 477, distance: 26.5
click at [56, 502] on button "button" at bounding box center [68, 498] width 39 height 39
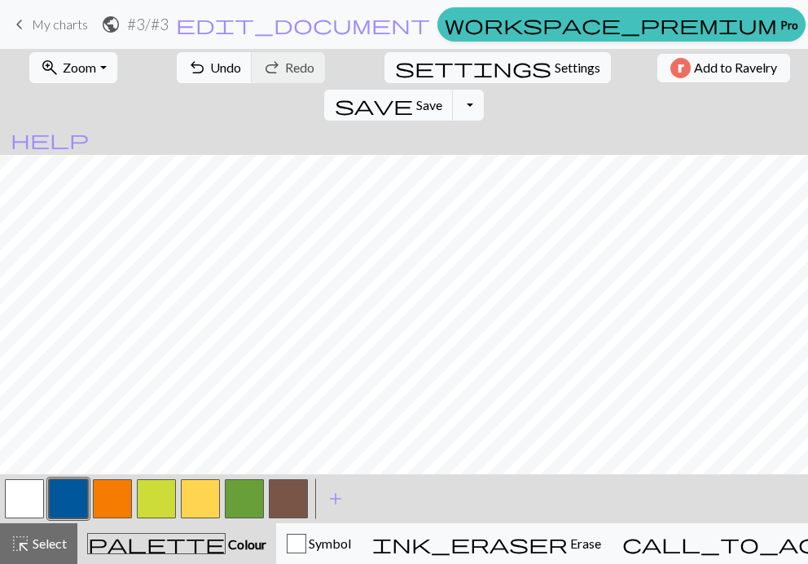
click at [244, 501] on button "button" at bounding box center [244, 498] width 39 height 39
drag, startPoint x: 288, startPoint y: 503, endPoint x: 263, endPoint y: 472, distance: 39.4
click at [286, 497] on button "button" at bounding box center [288, 498] width 39 height 39
click at [210, 66] on span "Undo" at bounding box center [225, 66] width 31 height 15
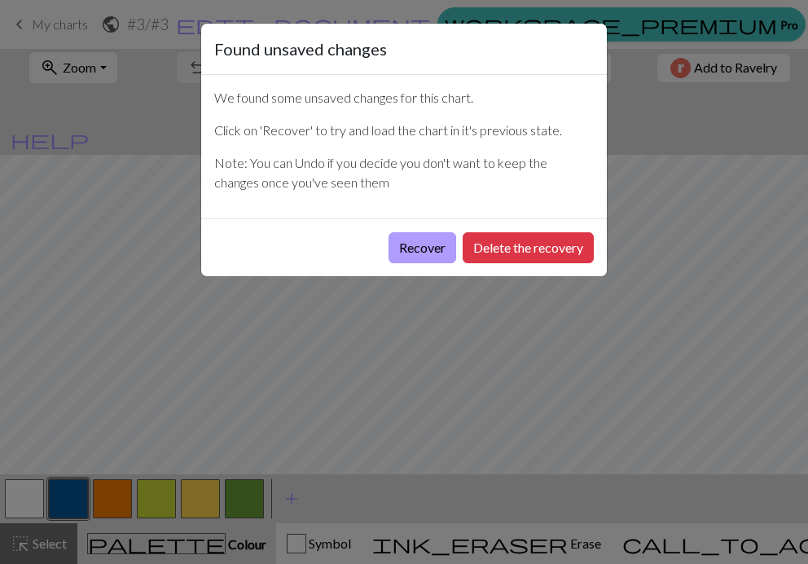
click at [427, 250] on button "Recover" at bounding box center [423, 247] width 68 height 31
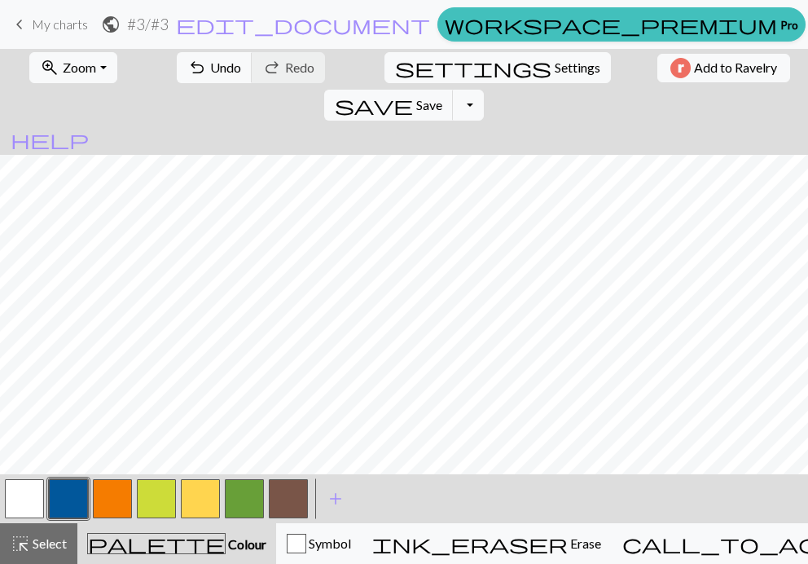
click at [299, 497] on button "button" at bounding box center [288, 498] width 39 height 39
drag, startPoint x: 13, startPoint y: 492, endPoint x: 7, endPoint y: 470, distance: 22.9
click at [12, 491] on button "button" at bounding box center [24, 498] width 39 height 39
click at [442, 97] on span "Save" at bounding box center [429, 104] width 26 height 15
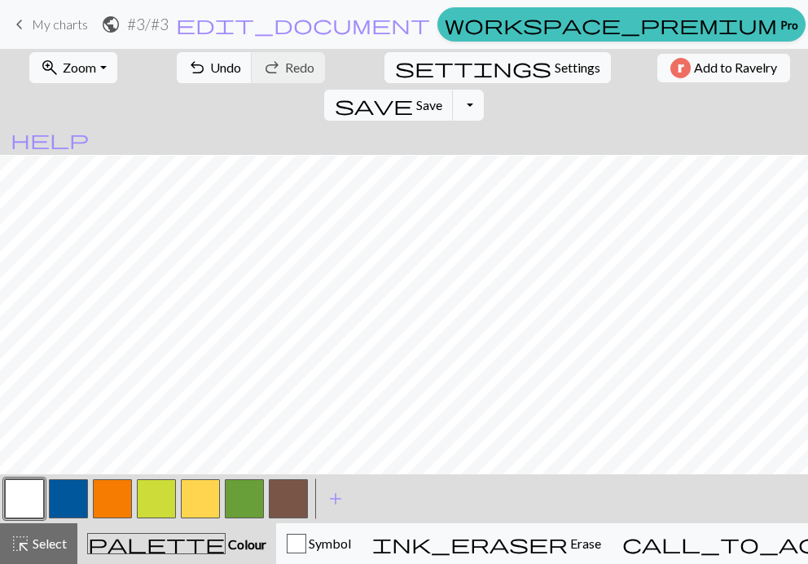
click at [241, 508] on button "button" at bounding box center [244, 498] width 39 height 39
click at [205, 494] on button "button" at bounding box center [200, 498] width 39 height 39
click at [156, 498] on button "button" at bounding box center [156, 498] width 39 height 39
click at [442, 97] on span "Save" at bounding box center [429, 104] width 26 height 15
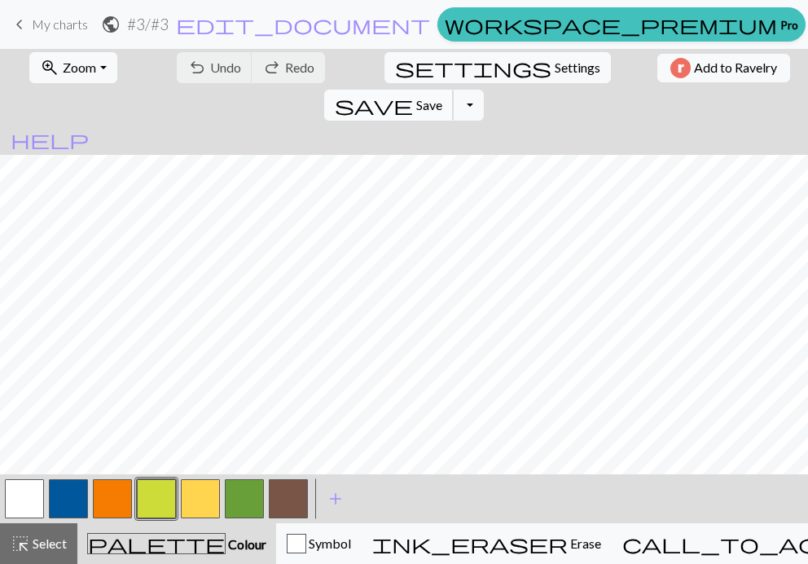
click at [413, 94] on span "save" at bounding box center [374, 105] width 78 height 23
click at [484, 90] on button "Toggle Dropdown" at bounding box center [468, 105] width 31 height 31
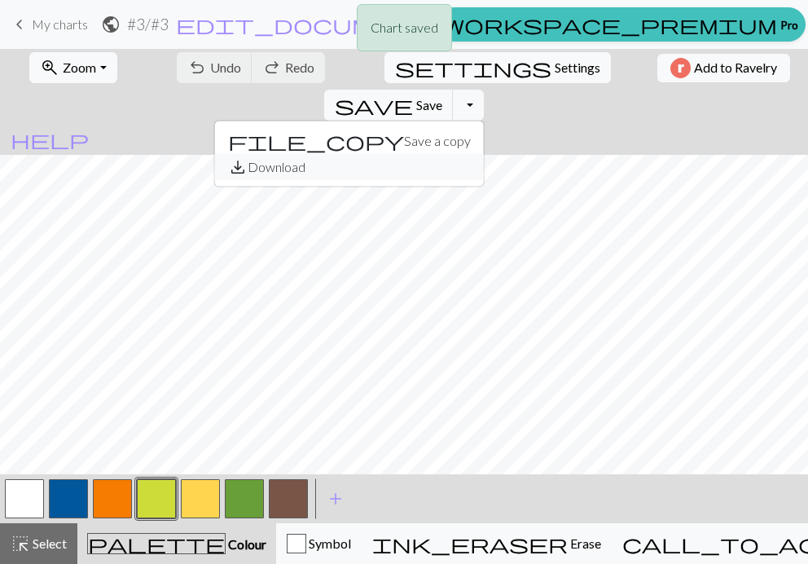
click at [484, 154] on button "save_alt Download" at bounding box center [349, 167] width 269 height 26
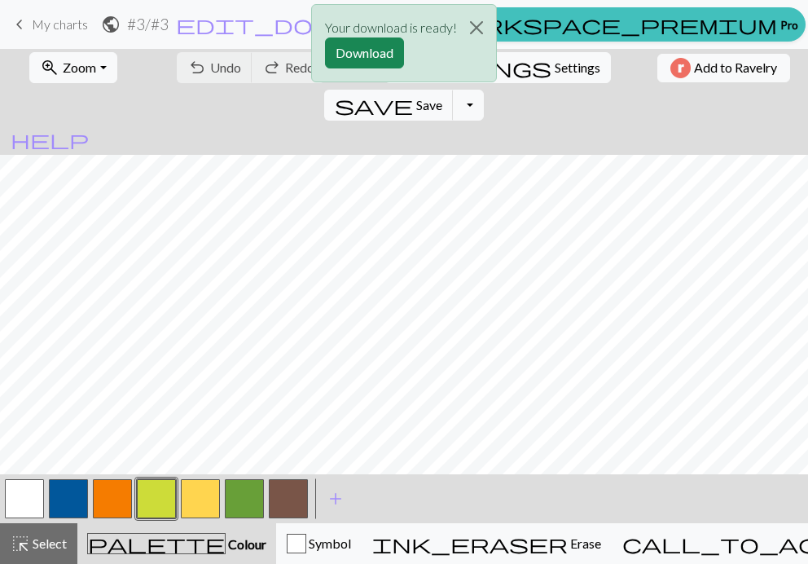
click at [763, 42] on div "Your download is ready! Download" at bounding box center [404, 47] width 808 height 95
click at [730, 68] on div "Your download is ready! Download" at bounding box center [404, 47] width 808 height 95
click at [385, 56] on button "Download" at bounding box center [364, 52] width 79 height 31
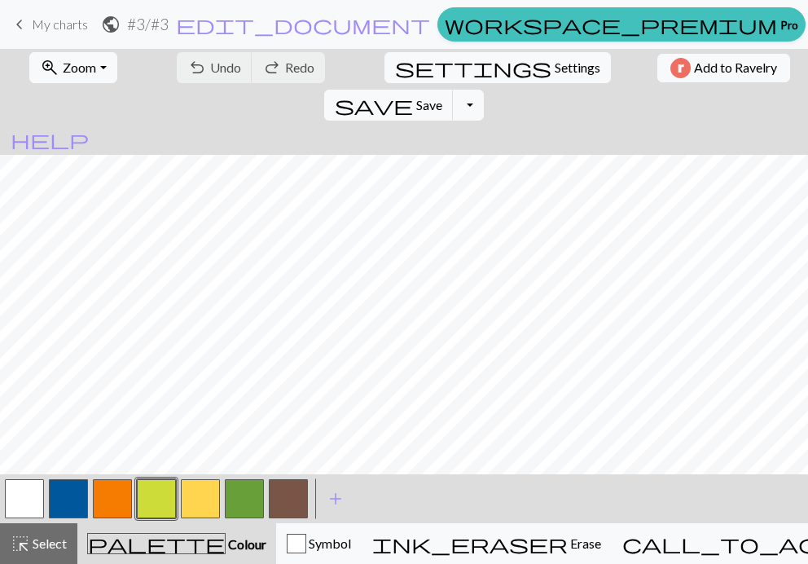
drag, startPoint x: 253, startPoint y: 492, endPoint x: 252, endPoint y: 474, distance: 18.0
click at [253, 492] on button "button" at bounding box center [244, 498] width 39 height 39
click at [149, 496] on button "button" at bounding box center [156, 498] width 39 height 39
click at [442, 97] on span "Save" at bounding box center [429, 104] width 26 height 15
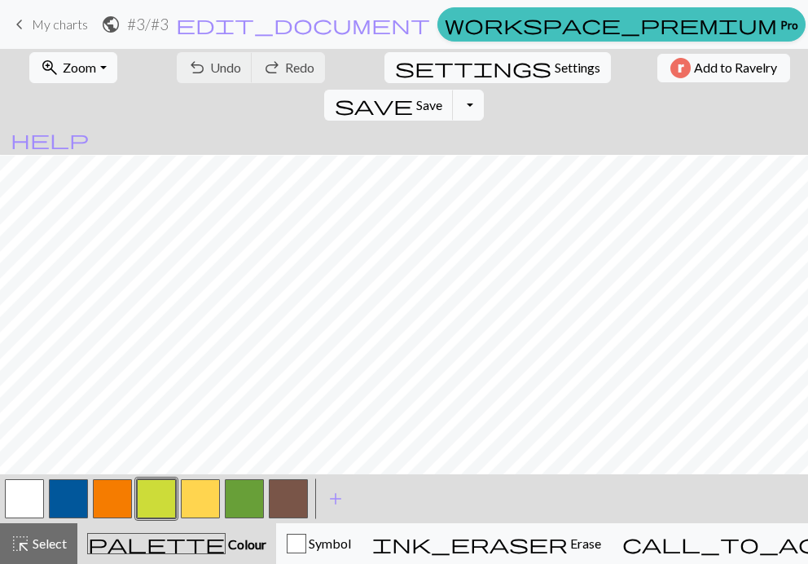
click at [193, 492] on button "button" at bounding box center [200, 498] width 39 height 39
click at [124, 499] on button "button" at bounding box center [112, 498] width 39 height 39
drag, startPoint x: 234, startPoint y: 494, endPoint x: 228, endPoint y: 465, distance: 29.1
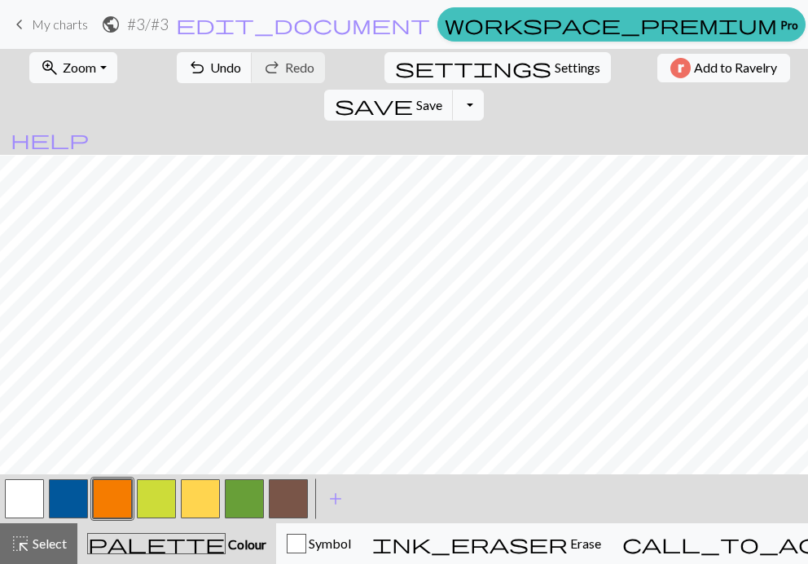
click at [234, 492] on button "button" at bounding box center [244, 498] width 39 height 39
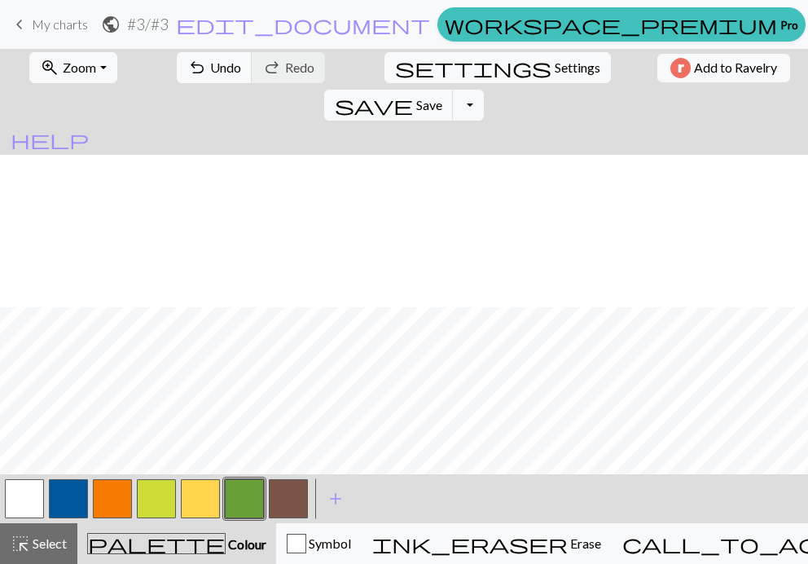
scroll to position [163, 0]
drag, startPoint x: 201, startPoint y: 511, endPoint x: 195, endPoint y: 473, distance: 38.8
click at [200, 510] on button "button" at bounding box center [200, 498] width 39 height 39
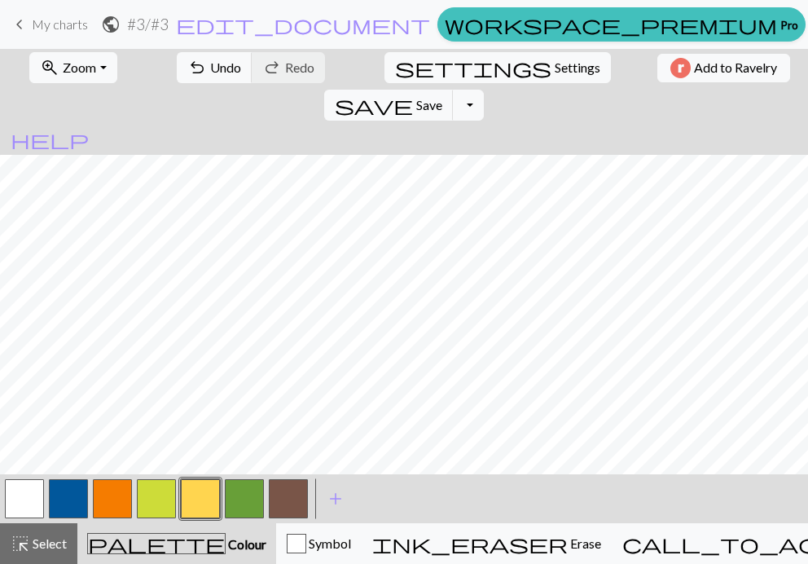
scroll to position [0, 0]
click at [442, 97] on span "Save" at bounding box center [429, 104] width 26 height 15
click at [484, 90] on button "Toggle Dropdown" at bounding box center [468, 105] width 31 height 31
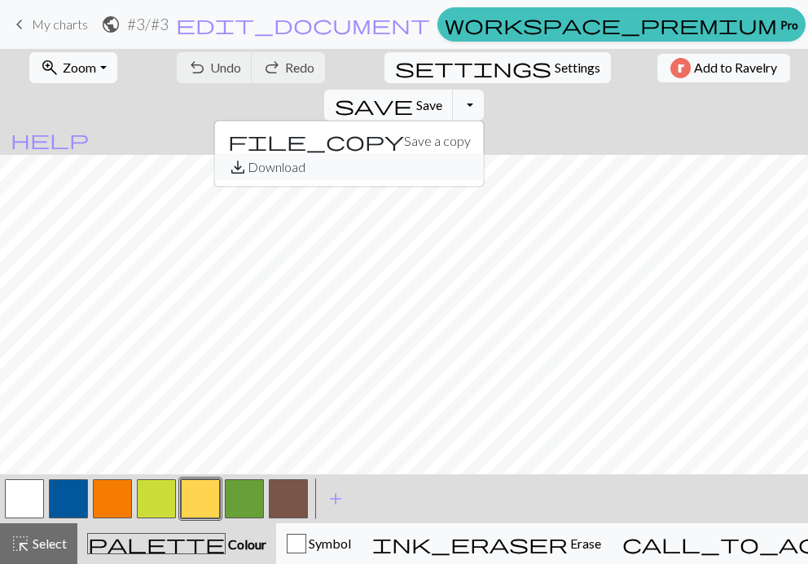
click at [484, 154] on button "save_alt Download" at bounding box center [349, 167] width 269 height 26
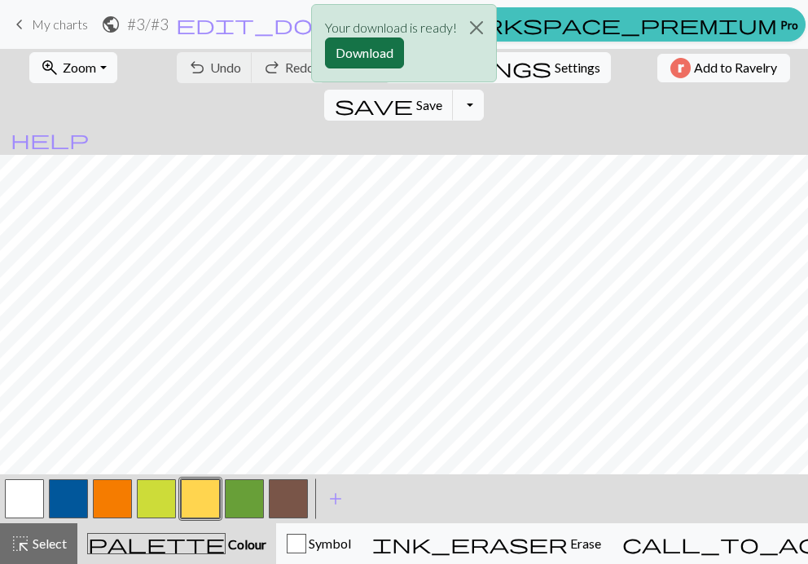
click at [359, 47] on button "Download" at bounding box center [364, 52] width 79 height 31
